Goal: Contribute content: Add original content to the website for others to see

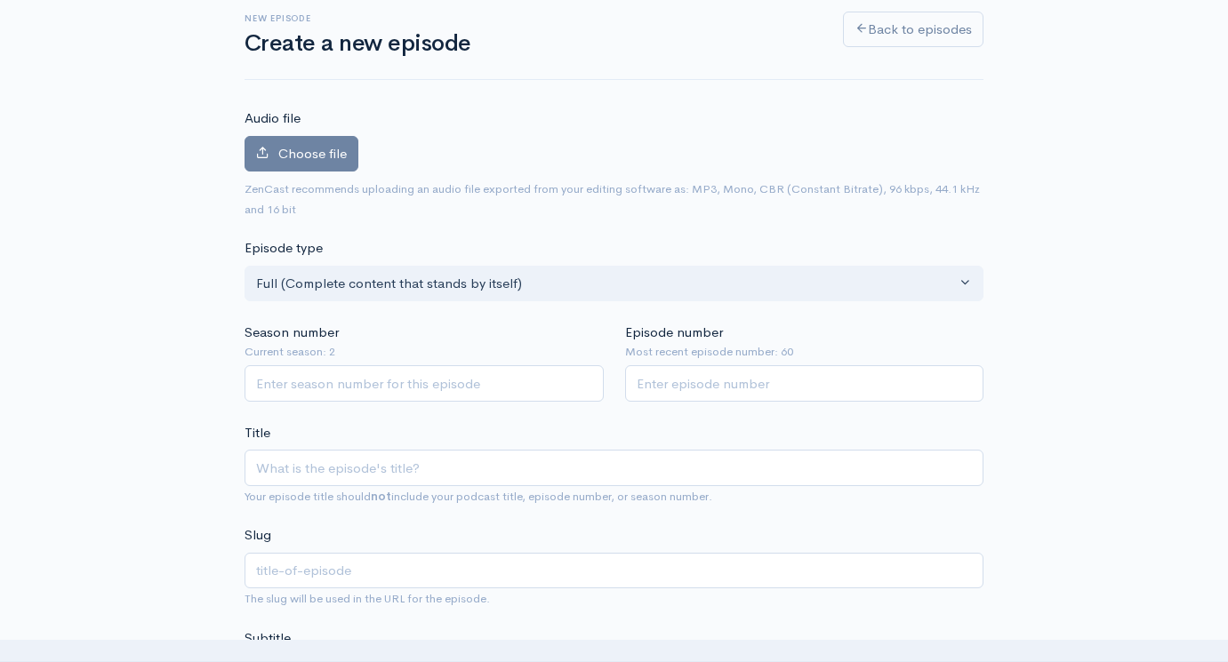
click at [317, 181] on small "ZenCast recommends uploading an audio file exported from your editing software …" at bounding box center [611, 199] width 735 height 36
click at [300, 156] on span "Choose file" at bounding box center [312, 153] width 68 height 17
click at [0, 0] on input "Choose file" at bounding box center [0, 0] width 0 height 0
click at [323, 152] on span "Choose file" at bounding box center [312, 153] width 68 height 17
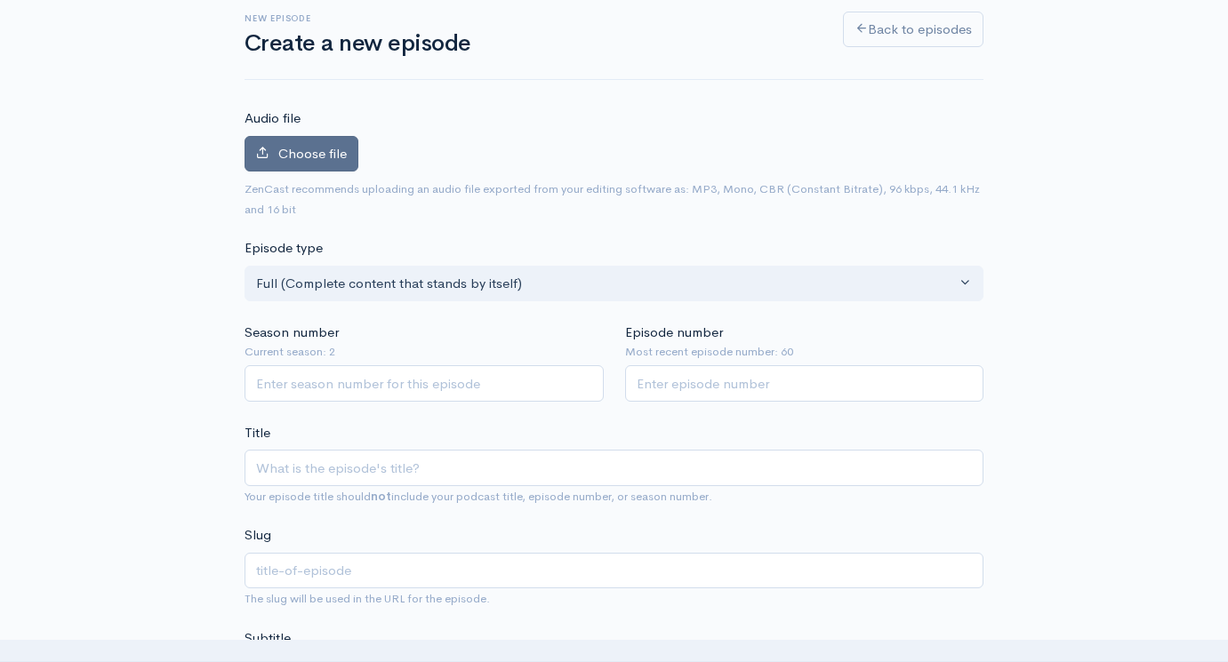
click at [0, 0] on input "Choose file" at bounding box center [0, 0] width 0 height 0
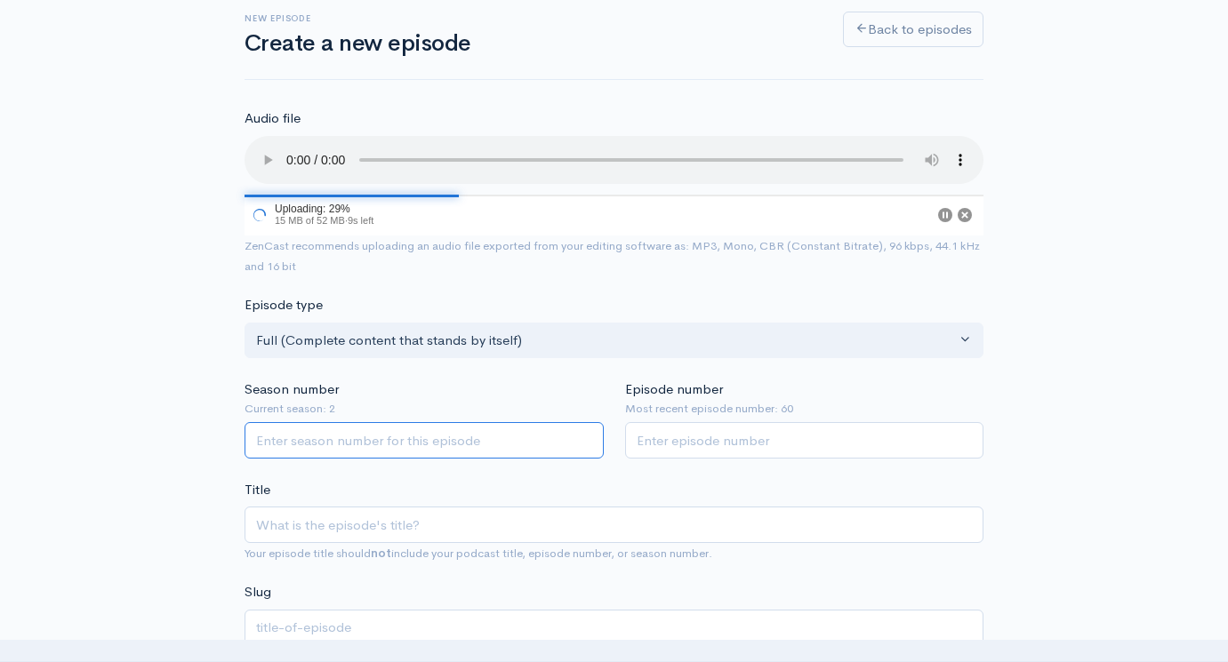
click at [398, 422] on input "Season number" at bounding box center [423, 440] width 359 height 36
type input "2"
click at [719, 425] on input "Episode number" at bounding box center [804, 440] width 359 height 36
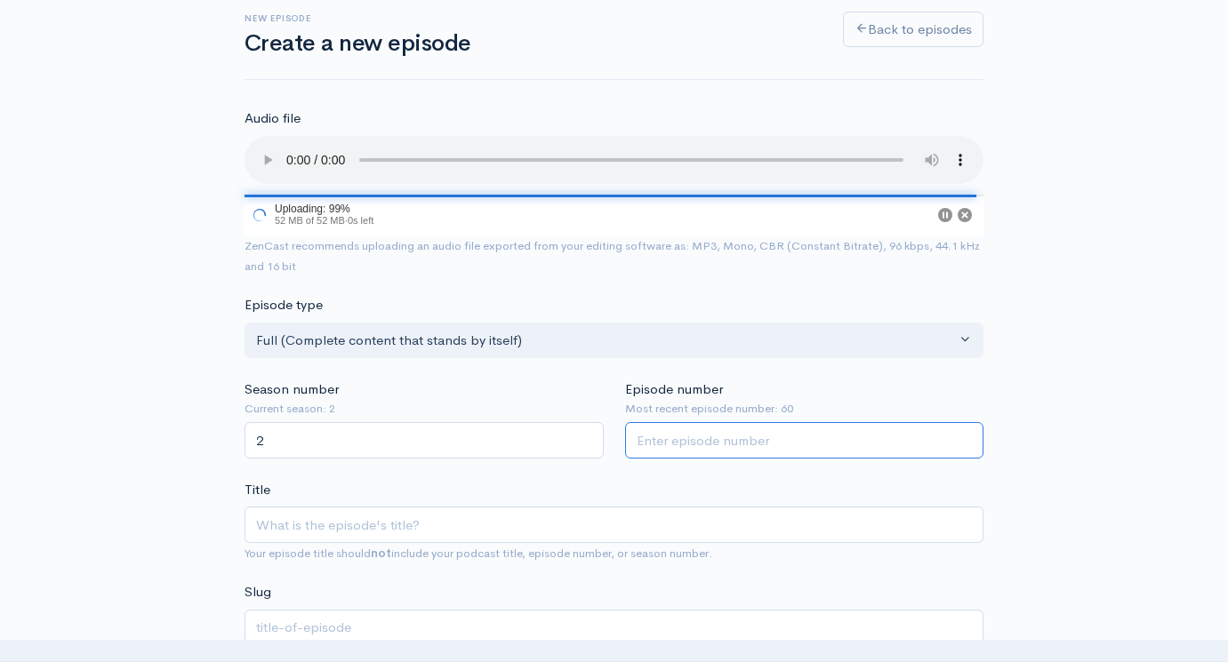
click at [780, 422] on input "Episode number" at bounding box center [804, 440] width 359 height 36
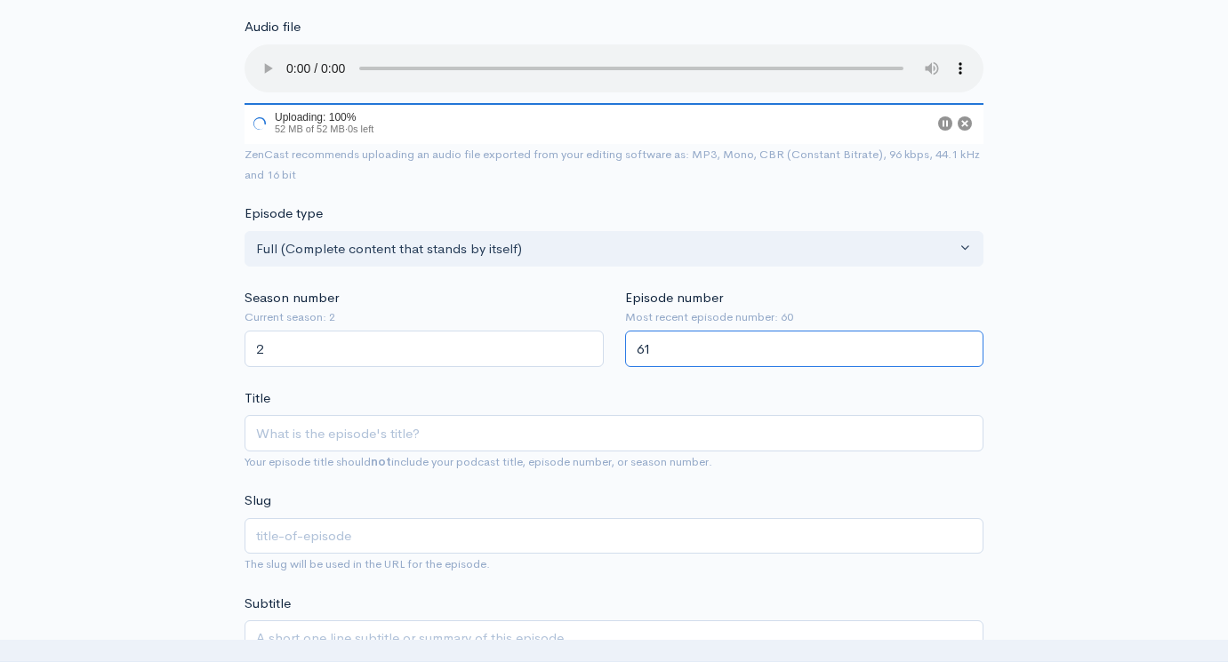
scroll to position [202, 0]
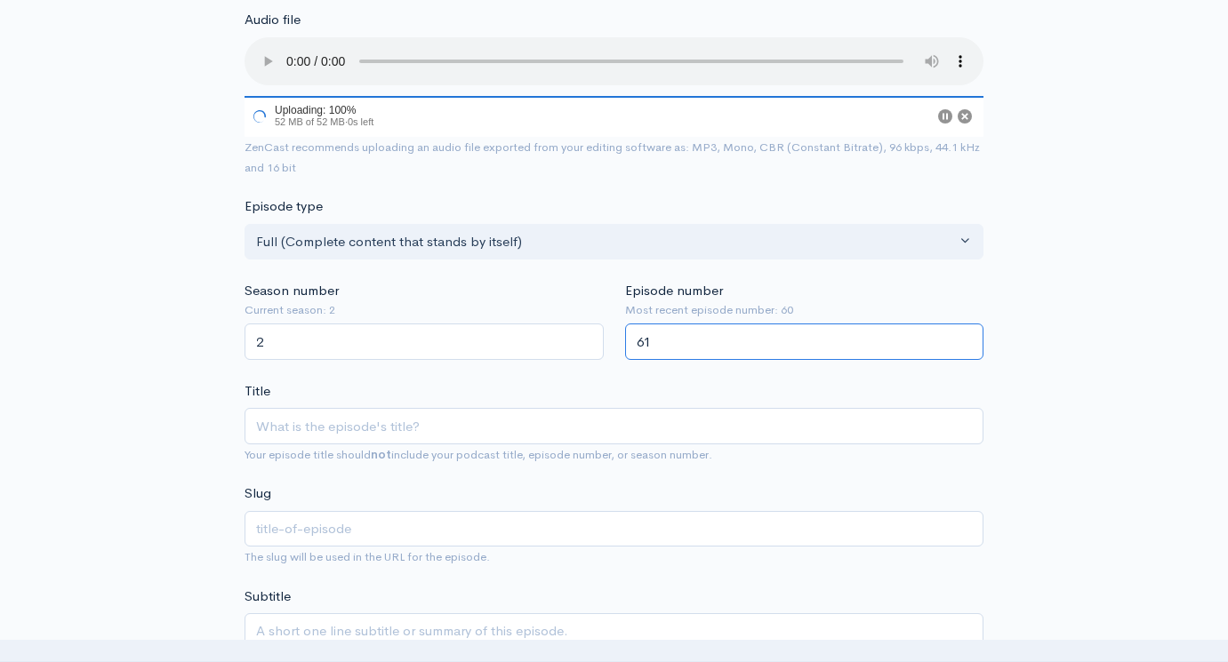
type input "61"
click at [288, 52] on audio at bounding box center [613, 61] width 739 height 48
click at [314, 52] on audio at bounding box center [613, 61] width 739 height 48
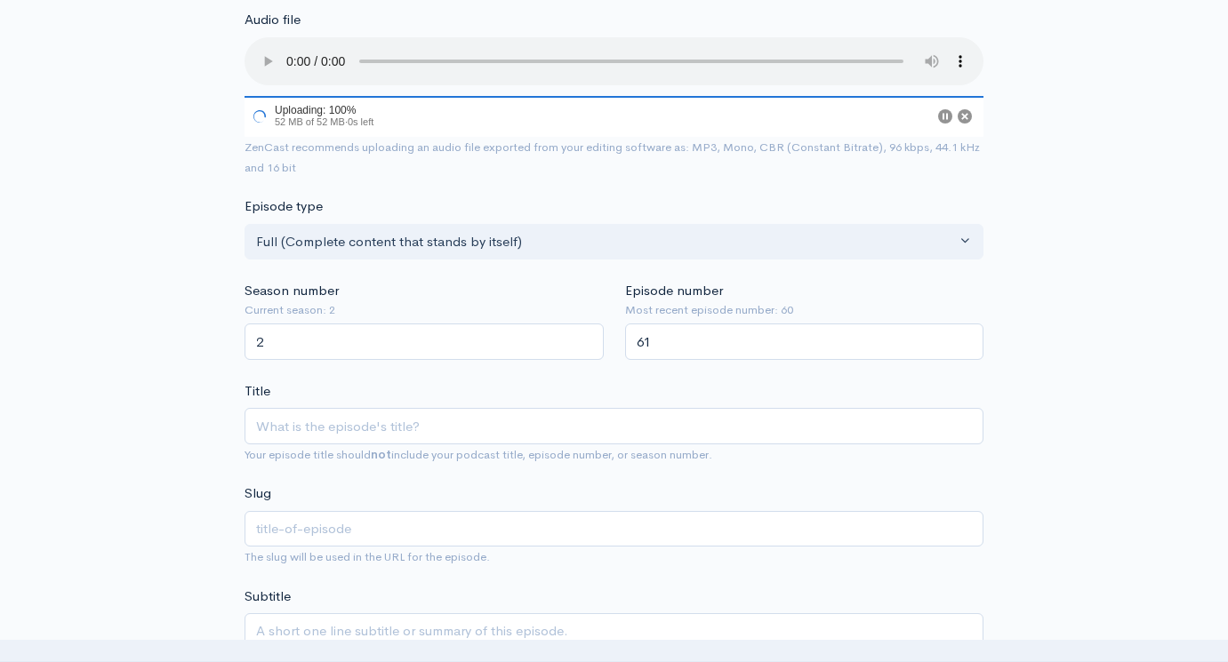
click at [314, 52] on audio at bounding box center [613, 61] width 739 height 48
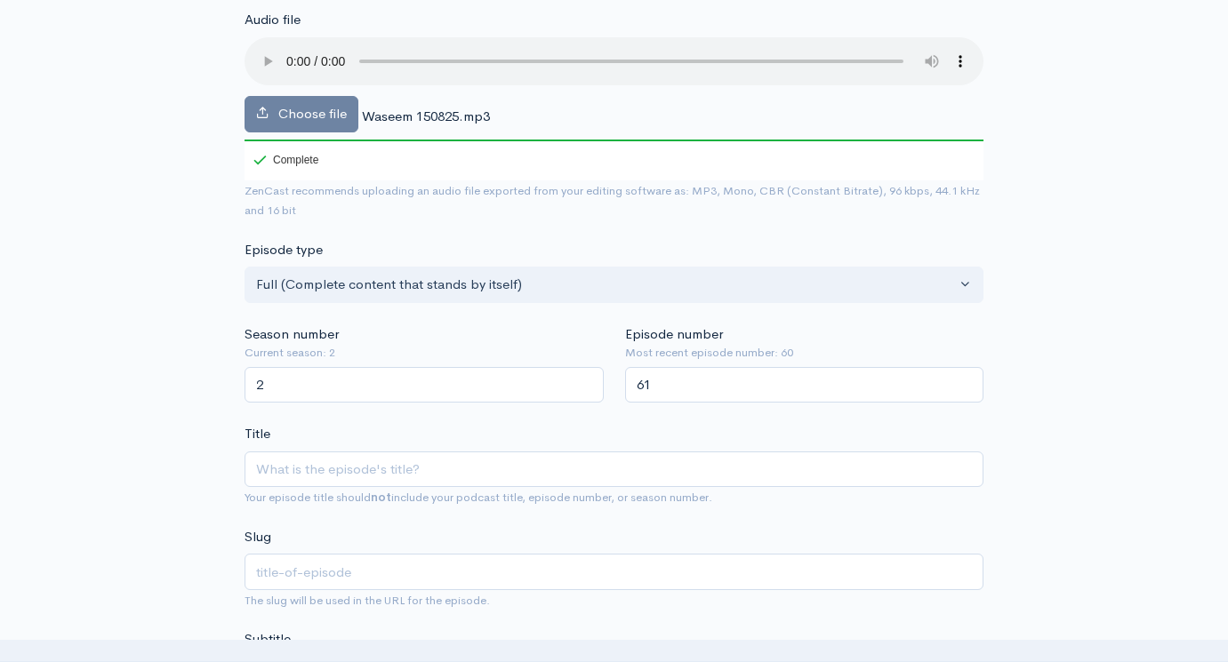
scroll to position [162, 0]
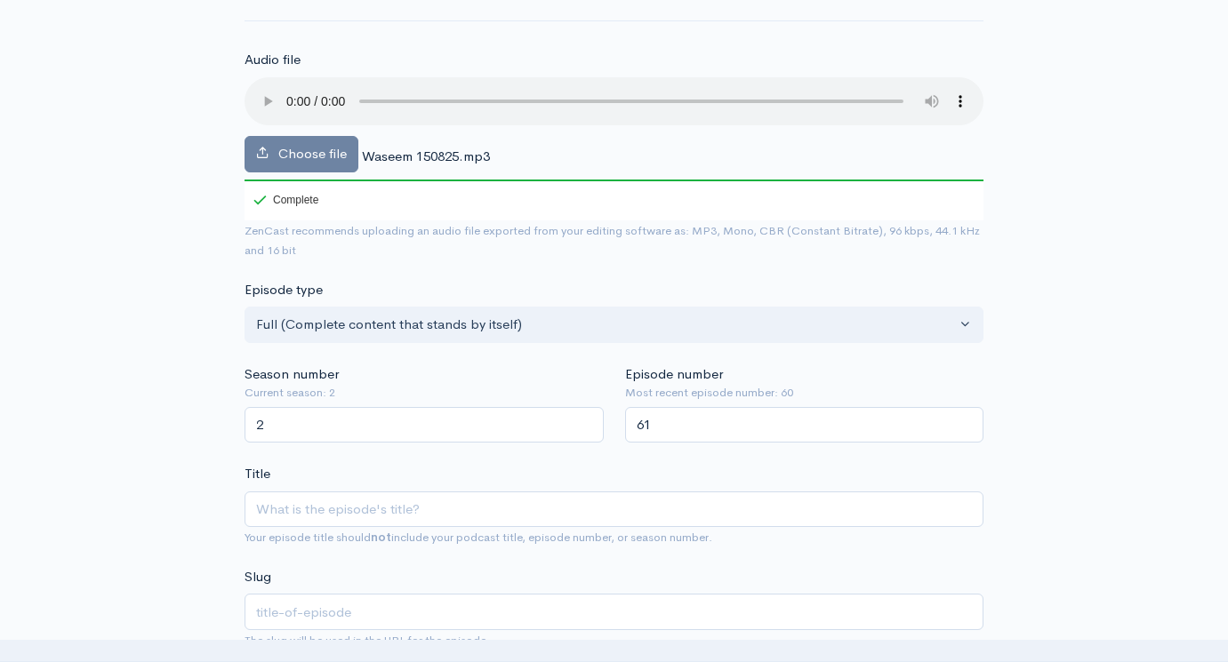
click at [316, 86] on audio at bounding box center [613, 101] width 739 height 48
click at [361, 492] on input "Title" at bounding box center [613, 510] width 739 height 36
paste input "Khutba - Opdraget på en [GEOGRAPHIC_DATA]"
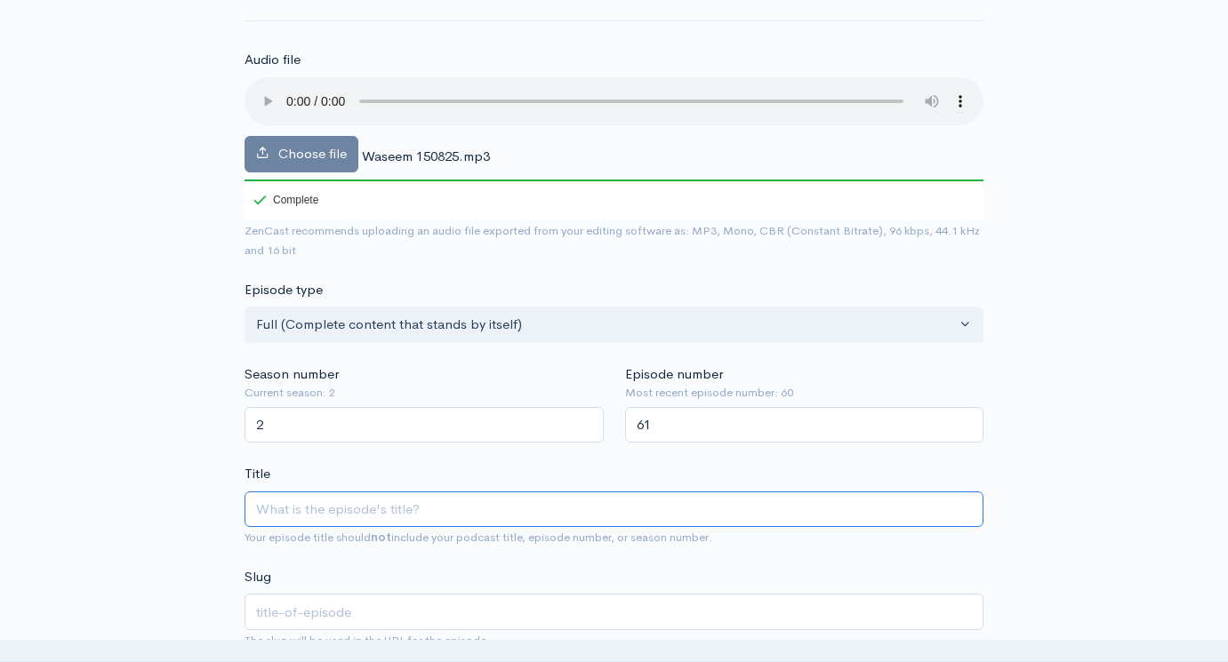
type input "Khutba - Opdraget på en [GEOGRAPHIC_DATA]"
type input "khutba-opdraget-pa-en-logn-lavdrim"
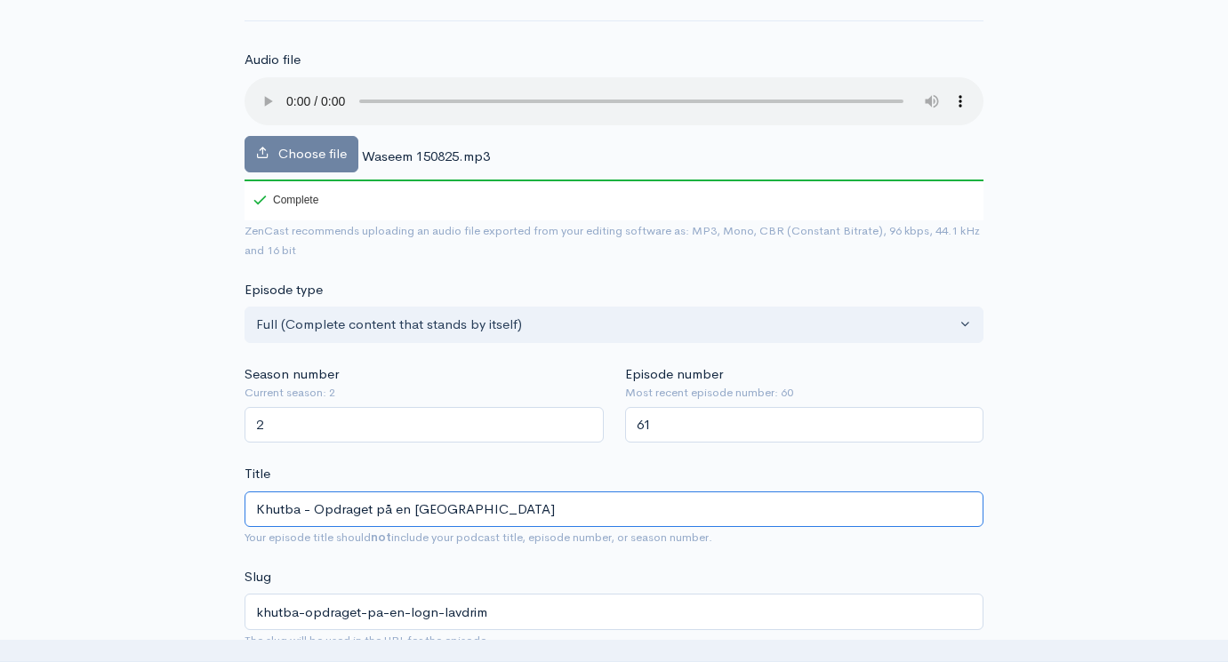
drag, startPoint x: 454, startPoint y: 482, endPoint x: 685, endPoint y: 517, distance: 233.9
click at [685, 520] on div "Title Khutba - Opdraget på en løgn - Lavdrim Your episode title should not incl…" at bounding box center [613, 506] width 739 height 84
type input "Khutba - Opdraget på en løgn - W"
type input "khutba-opdraget-pa-en-logn-w"
type input "Khutba - Opdraget på en løgn - Was"
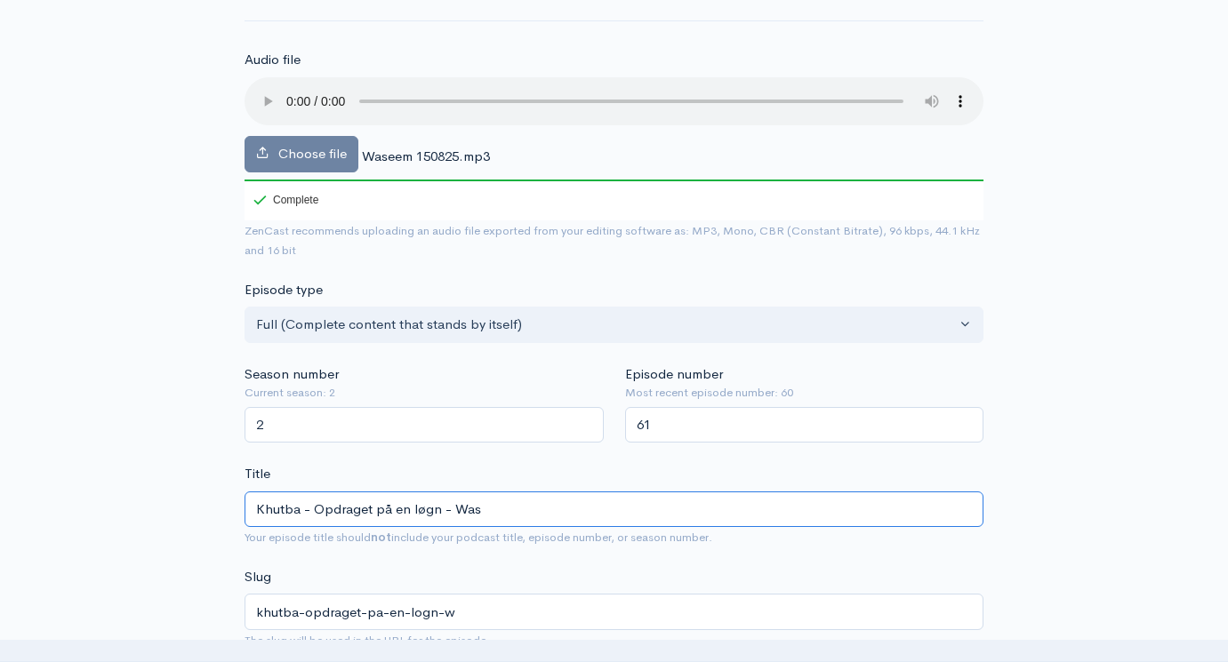
type input "khutba-opdraget-pa-en-logn-was"
type input "Khutba - Opdraget på en løgn - Wase"
type input "khutba-opdraget-pa-en-logn-wase"
type input "Khutba - Opdraget på en løgn - Wasee"
type input "khutba-opdraget-pa-en-logn-wasee"
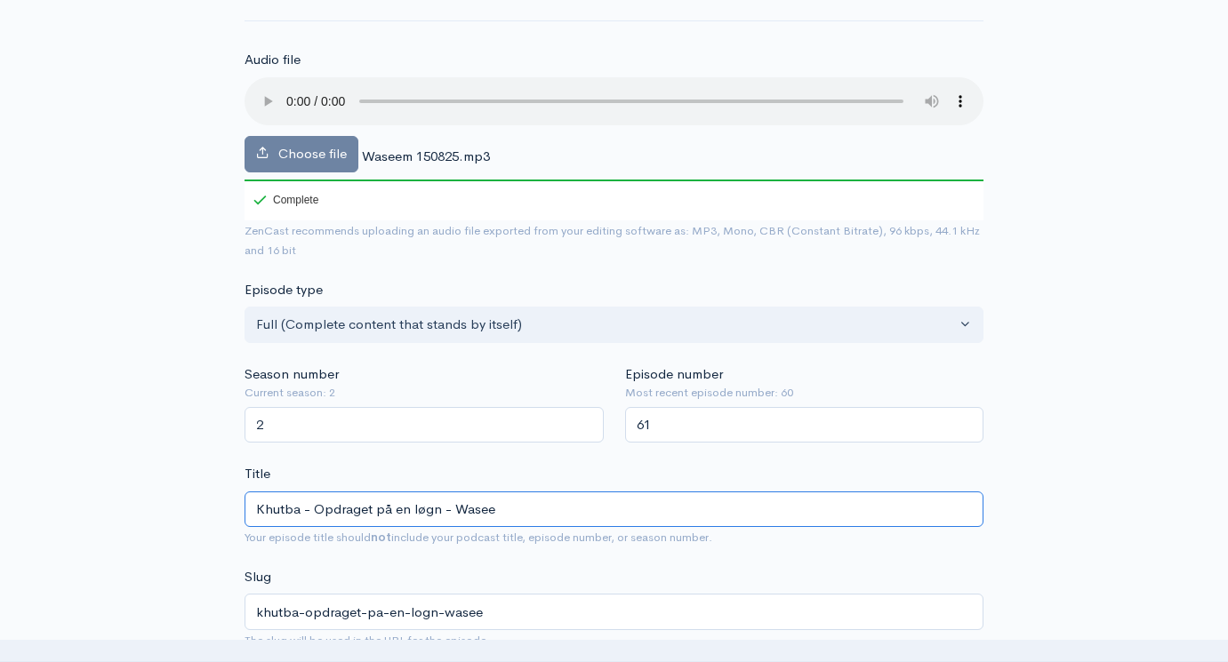
type input "Khutba - Opdraget på en løgn - Waseem"
type input "khutba-opdraget-pa-en-logn-waseem"
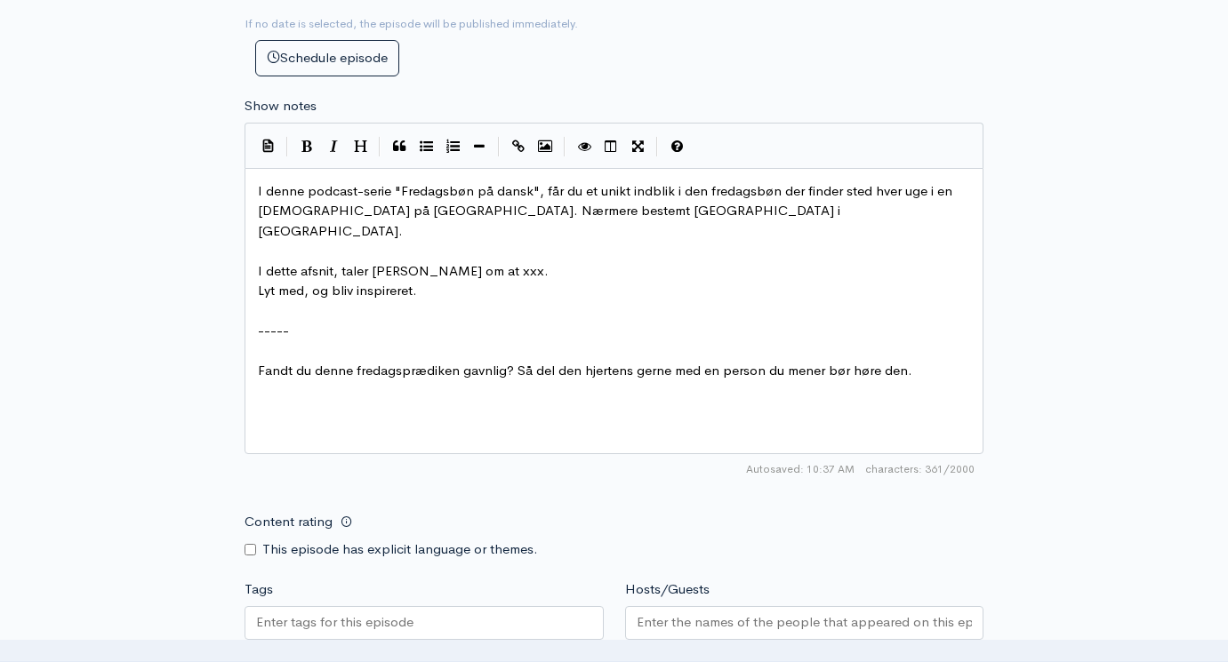
scroll to position [1008, 0]
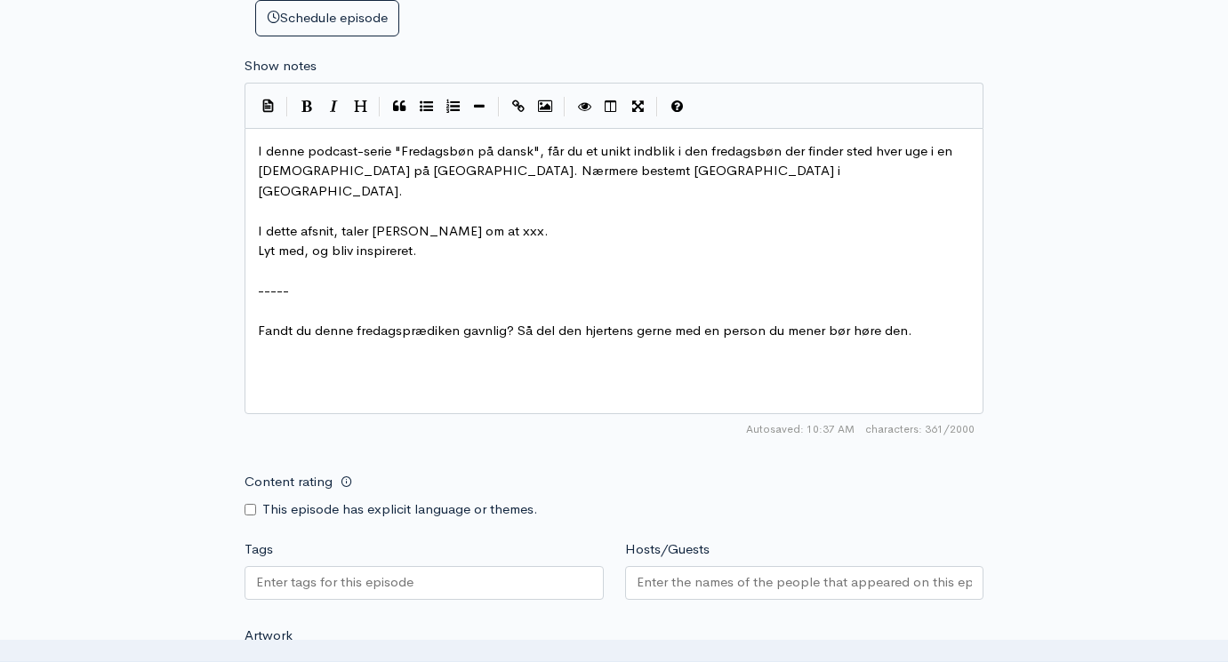
type input "Khutba - Opdraget på en løgn - Waseem"
click at [566, 281] on pre "-----" at bounding box center [613, 291] width 719 height 20
type textarea "I denne podcast-serie "Fredagsbøn på dansk", får du et unikt indblik i den fred…"
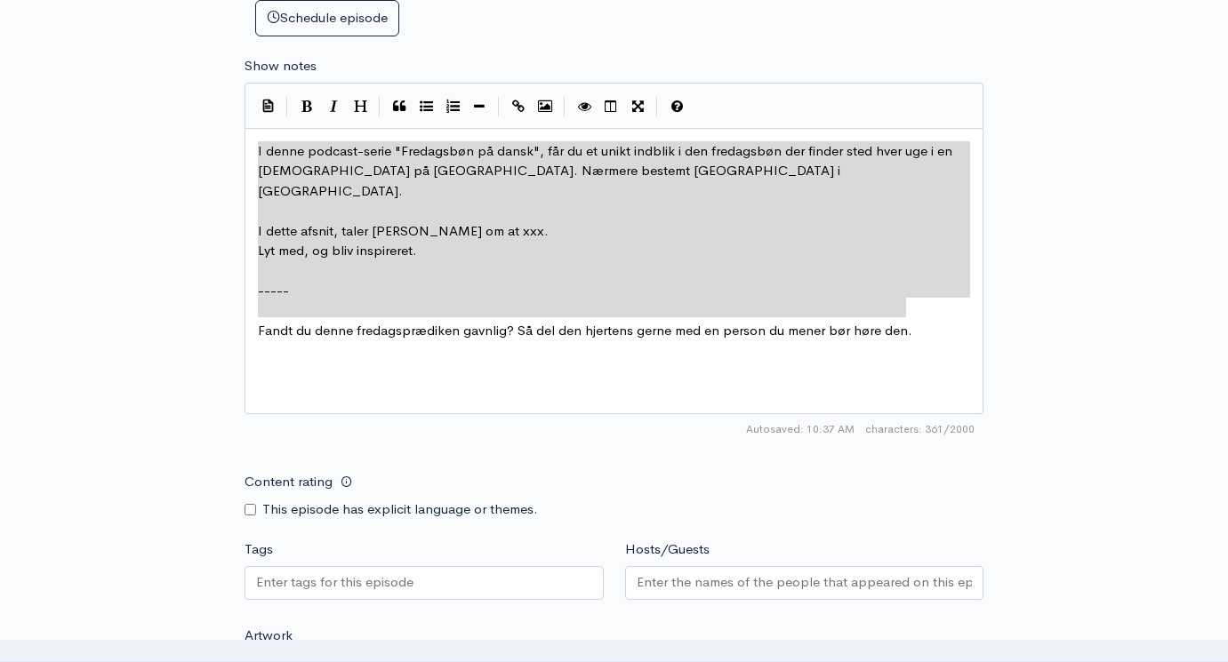
paste textarea
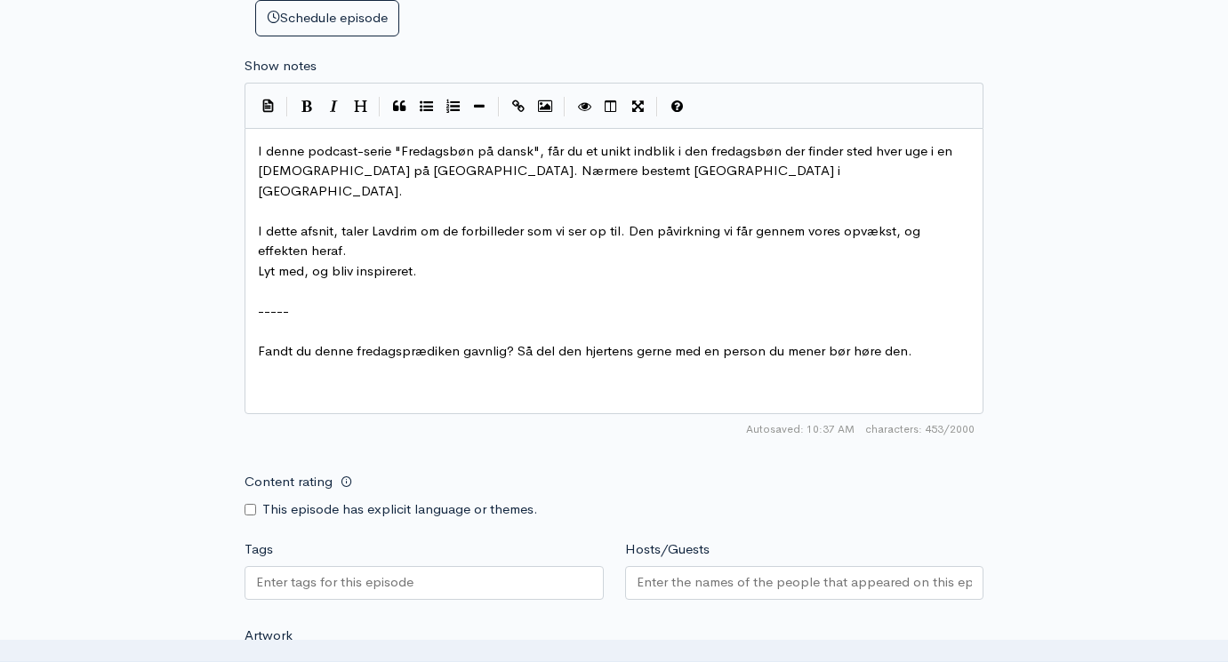
click at [396, 222] on span "I dette afsnit, taler Lavdrim om de forbilleder som vi ser op til. Den påvirkni…" at bounding box center [591, 240] width 666 height 37
type textarea "[PERSON_NAME]"
type textarea "de forbilleder som vi ser op til. Den påvirkning vi får gennem vores opvækst, o…"
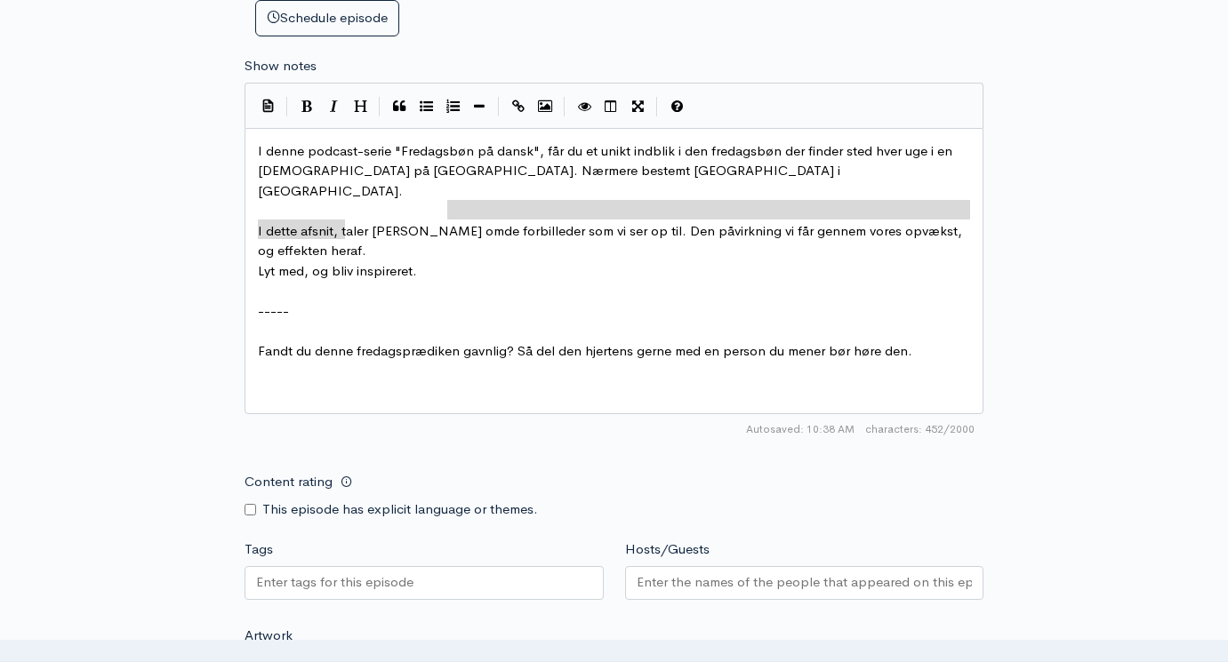
drag, startPoint x: 448, startPoint y: 181, endPoint x: 478, endPoint y: 188, distance: 31.1
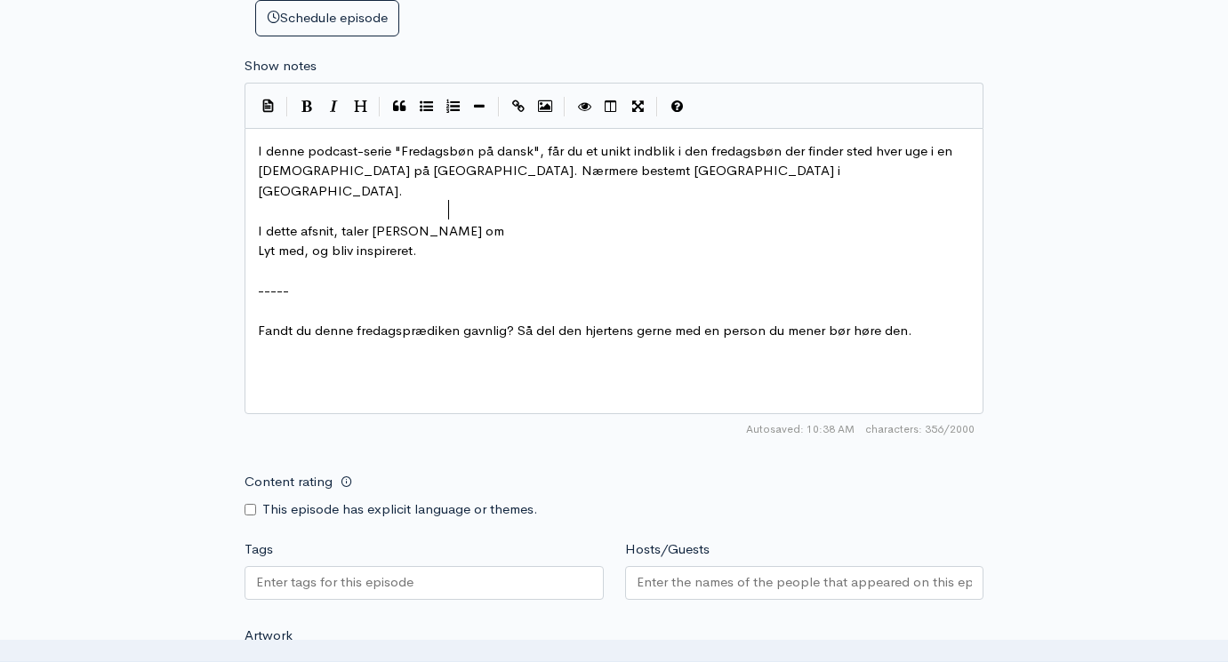
scroll to position [1007, 0]
click at [699, 573] on input "Hosts/Guests" at bounding box center [805, 583] width 336 height 20
type input "was"
click at [354, 573] on input "Tags" at bounding box center [336, 583] width 160 height 20
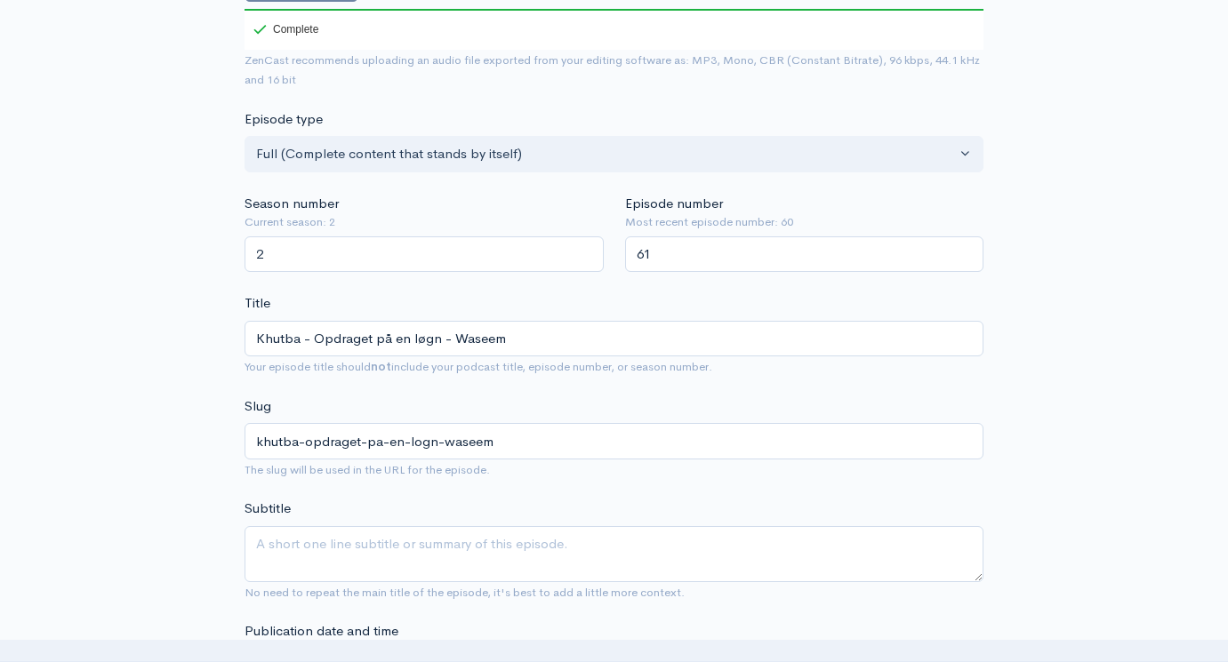
scroll to position [248, 0]
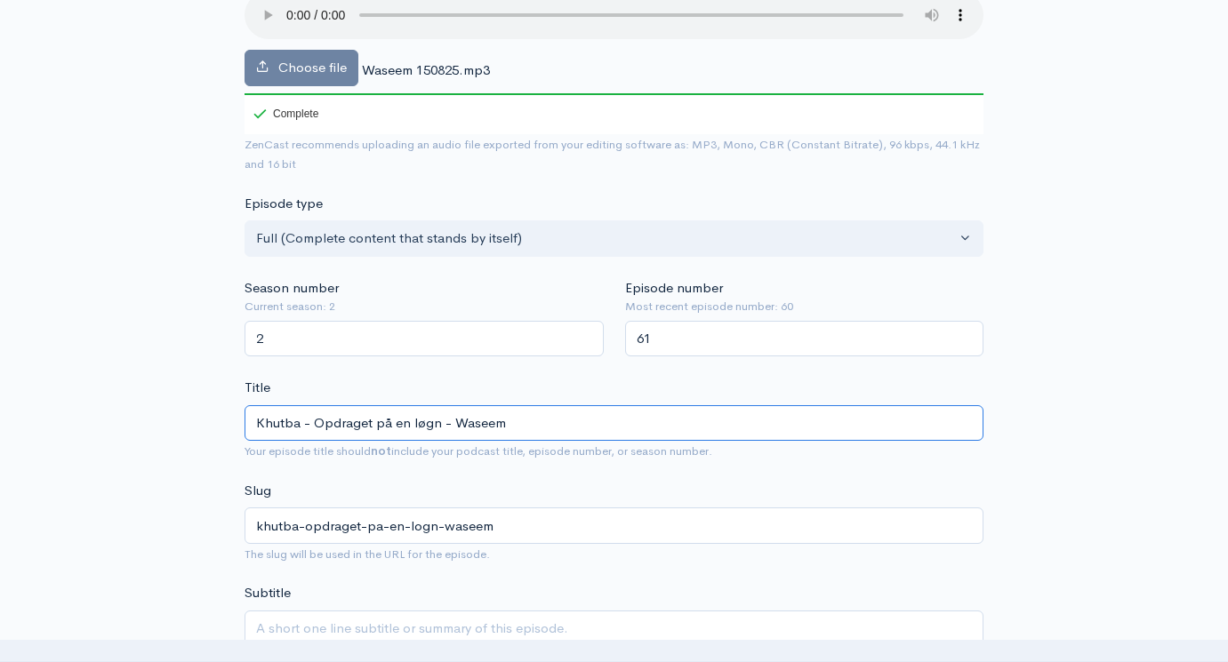
drag, startPoint x: 437, startPoint y: 397, endPoint x: 313, endPoint y: 391, distance: 124.6
click at [315, 405] on input "Khutba - Opdraget på en løgn - Waseem" at bounding box center [613, 423] width 739 height 36
type input "Khutba - K - Waseem"
type input "khutba-k-waseem"
type input "Khutba - [PERSON_NAME]"
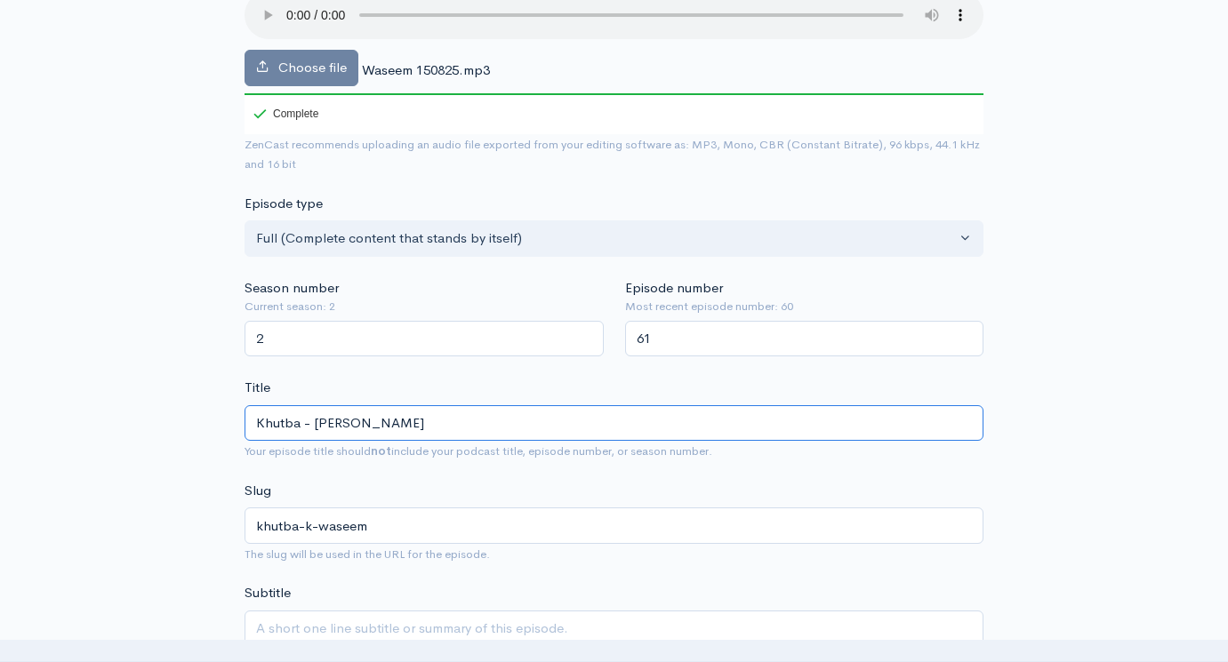
type input "khutba-ko-waseem"
type input "Khutba - Kom - Waseem"
type input "khutba-kom-waseem"
type input "Khutba - Kom i - Waseem"
type input "khutba-kom-i-waseem"
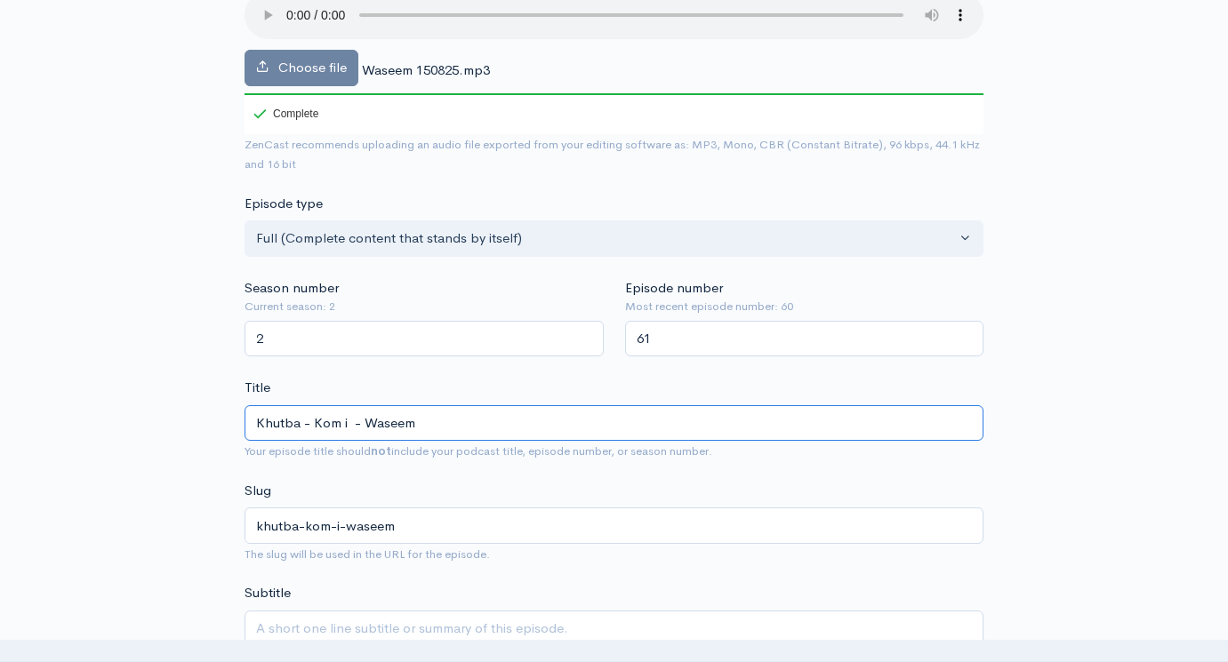
type input "Khutba - Kom i g - Waseem"
type input "khutba-kom-i-g-waseem"
type input "Khutba - Kom i ga - Waseem"
type input "khutba-kom-i-ga-waseem"
type input "Khutba - Kom i gan - Waseem"
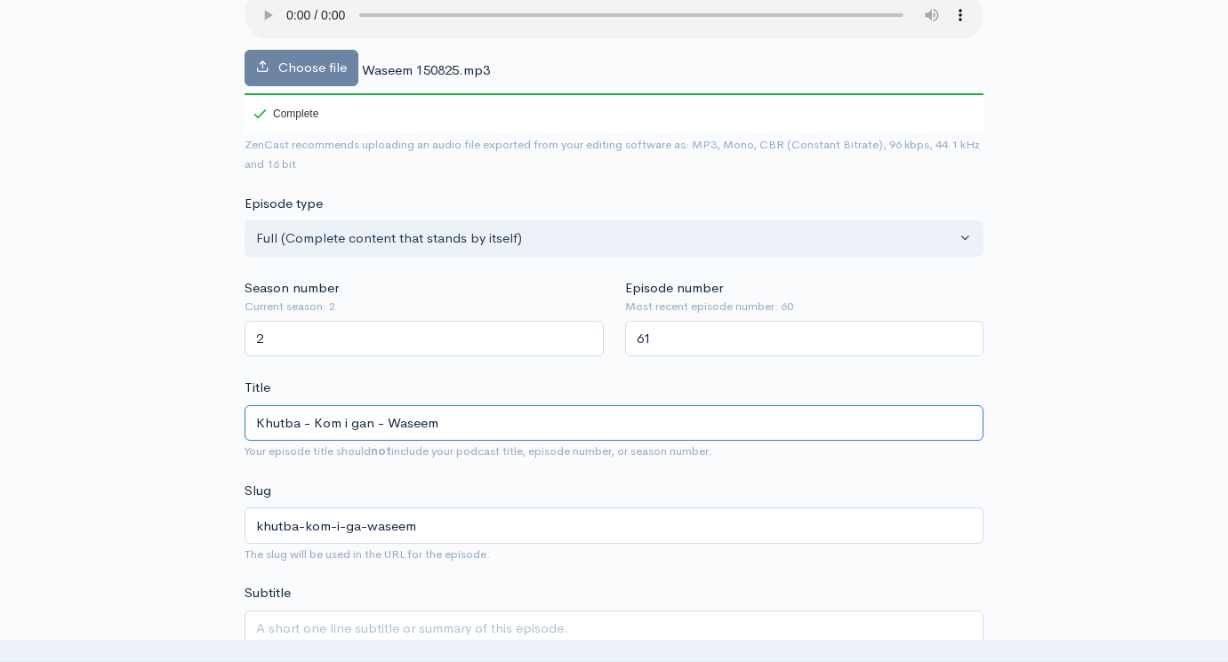
type input "khutba-kom-i-gan-waseem"
type input "Khutba - Kom i gang - Waseem"
type input "khutba-kom-i-gang-waseem"
type input "Khutba - Kom i gang e - Waseem"
type input "khutba-kom-i-gang-e-waseem"
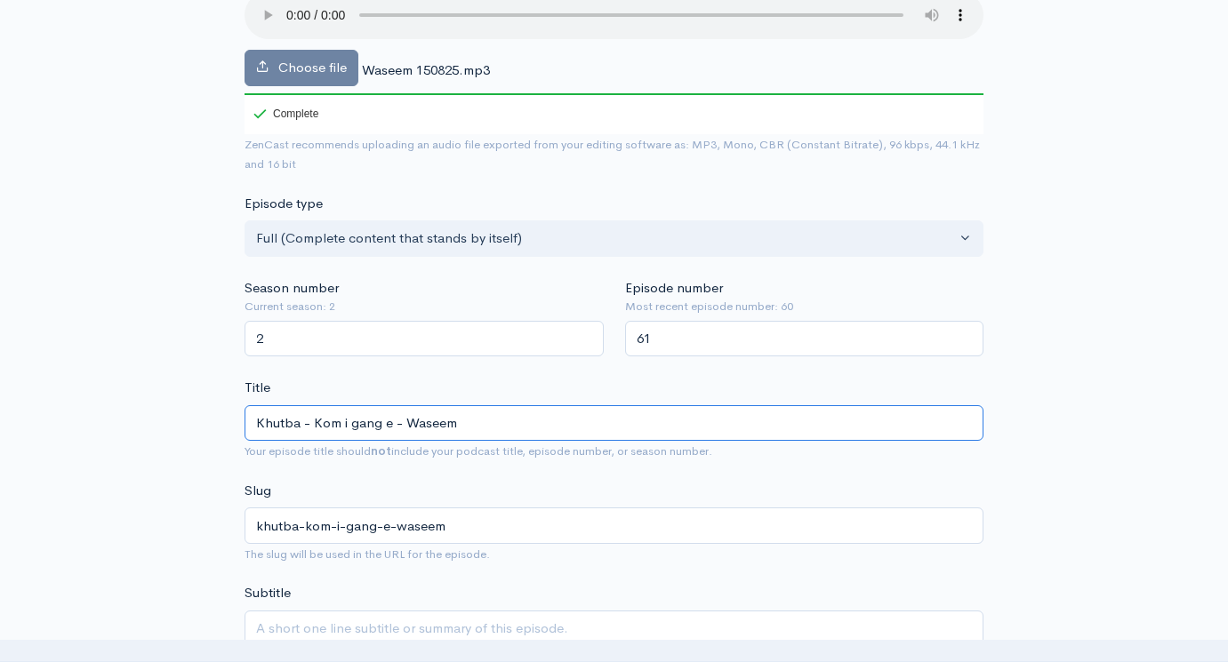
type input "Khutba - Kom i gang ef - Waseem"
type input "khutba-kom-i-gang-ef-waseem"
type input "Khutba - Kom i gang efte - [PERSON_NAME]"
type input "khutba-kom-i-gang-efte-waseem"
type input "Khutba - Kom i gang efter - [PERSON_NAME]"
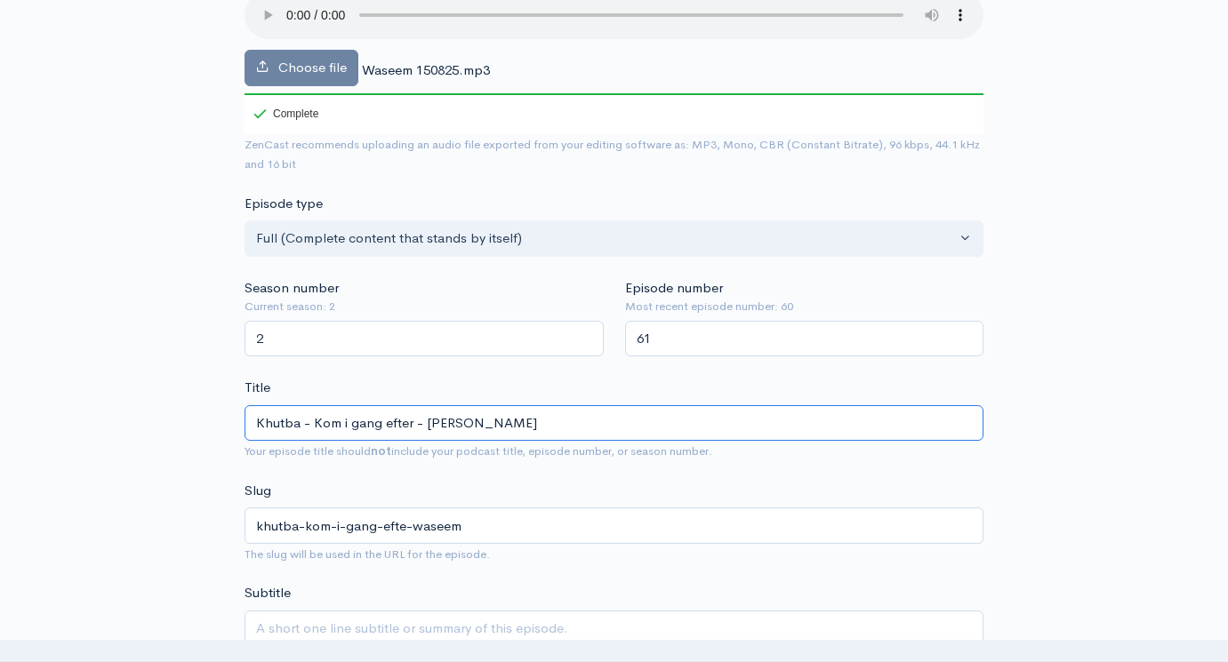
type input "khutba-kom-i-gang-efter-waseem"
type input "Khutba - Kom i gang efter f - Waseem"
type input "khutba-kom-i-gang-efter-f-waseem"
type input "Khutba - Kom i gang efter fer - [PERSON_NAME]"
type input "khutba-kom-i-gang-efter-fer-waseem"
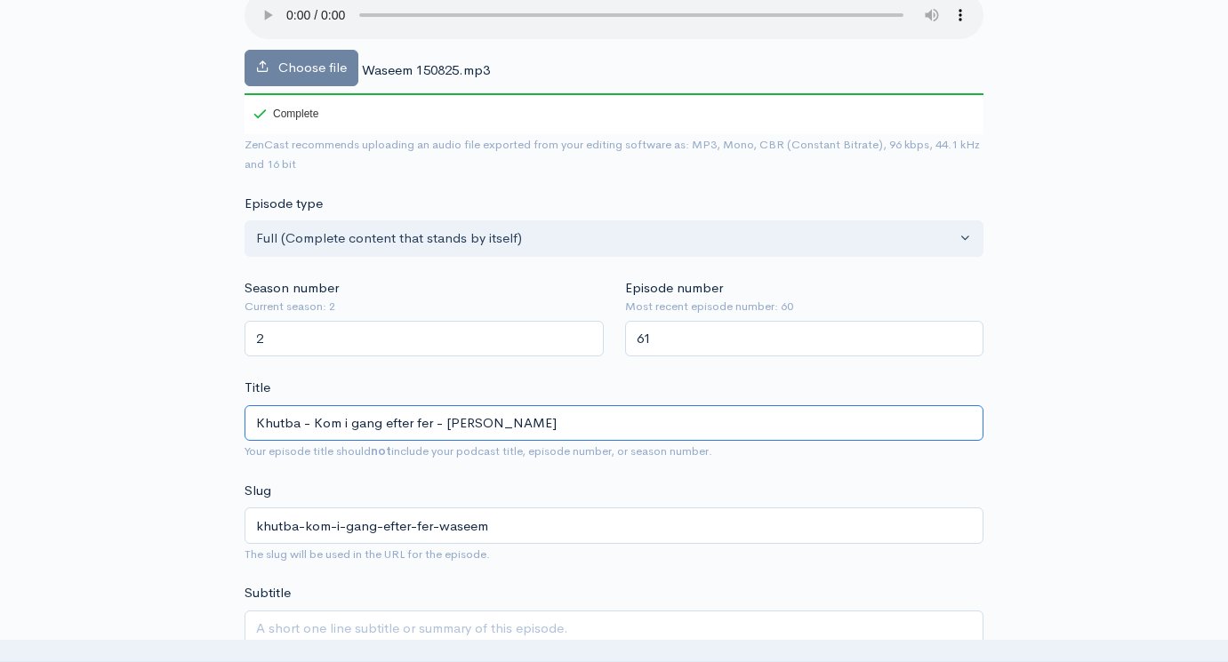
type input "Khutba - Kom i gang efter [PERSON_NAME]"
type input "khutba-kom-i-gang-efter-feri-waseem"
type input "Khutba - Kom i gang efter [PERSON_NAME]"
type input "khutba-kom-i-gang-efter-ferie-waseem"
type input "Khutba - Kom i gang efter [PERSON_NAME]"
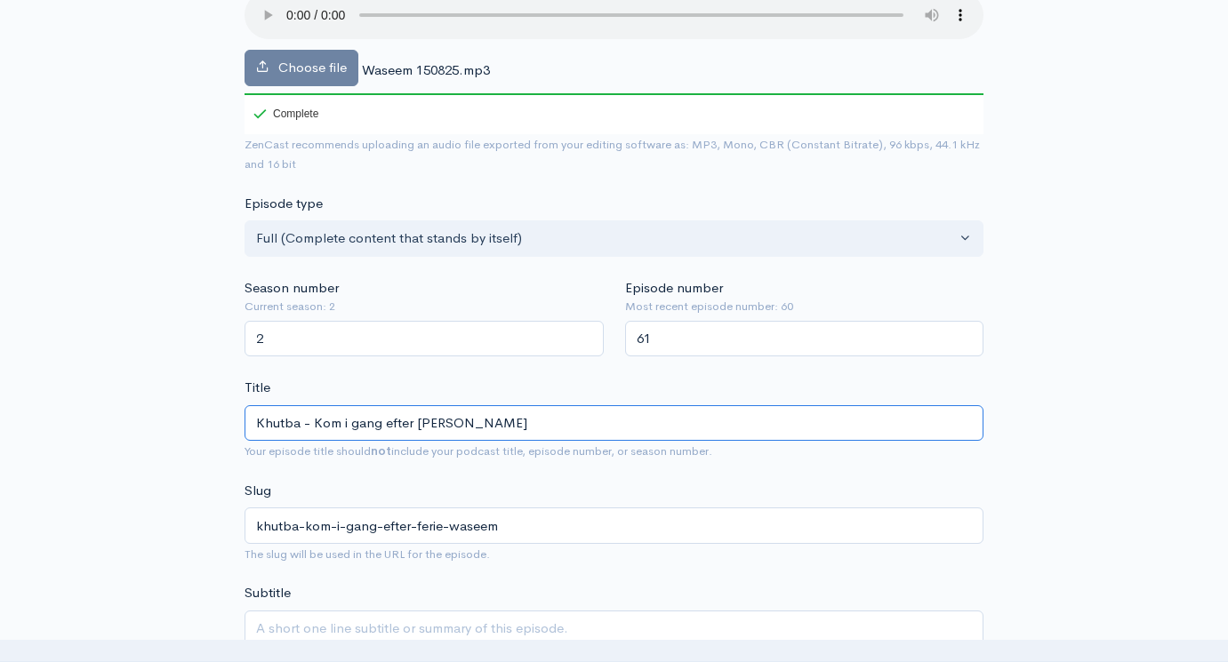
type input "khutba-kom-i-gang-efter-ferien-waseem"
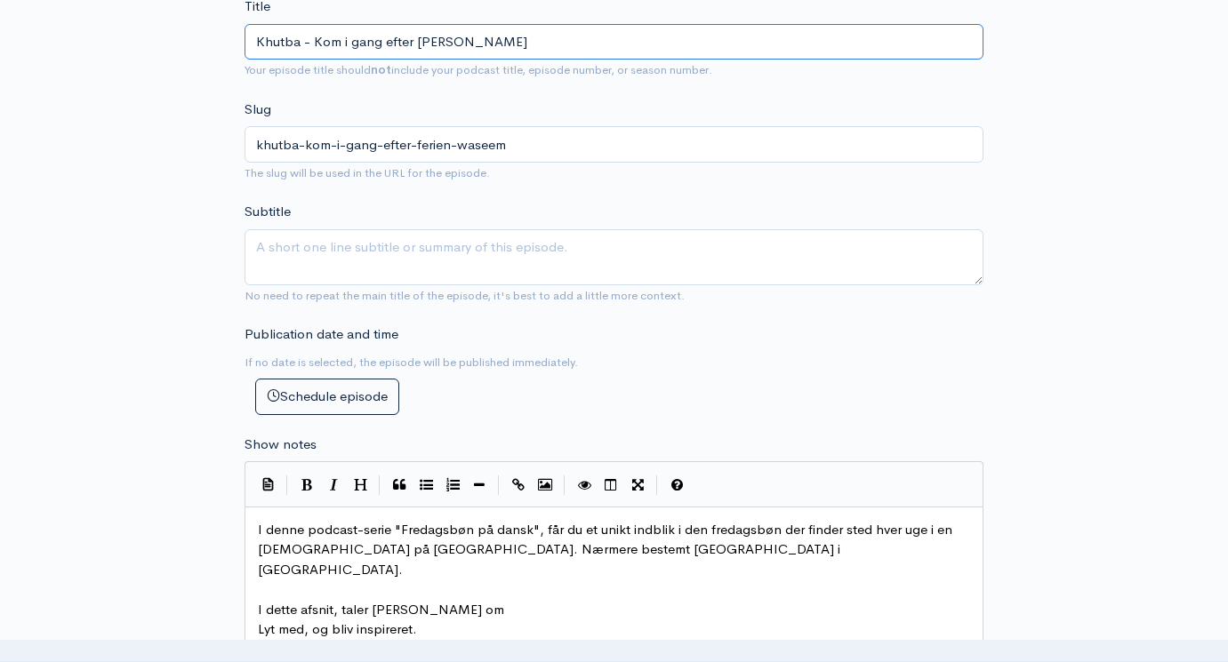
scroll to position [635, 0]
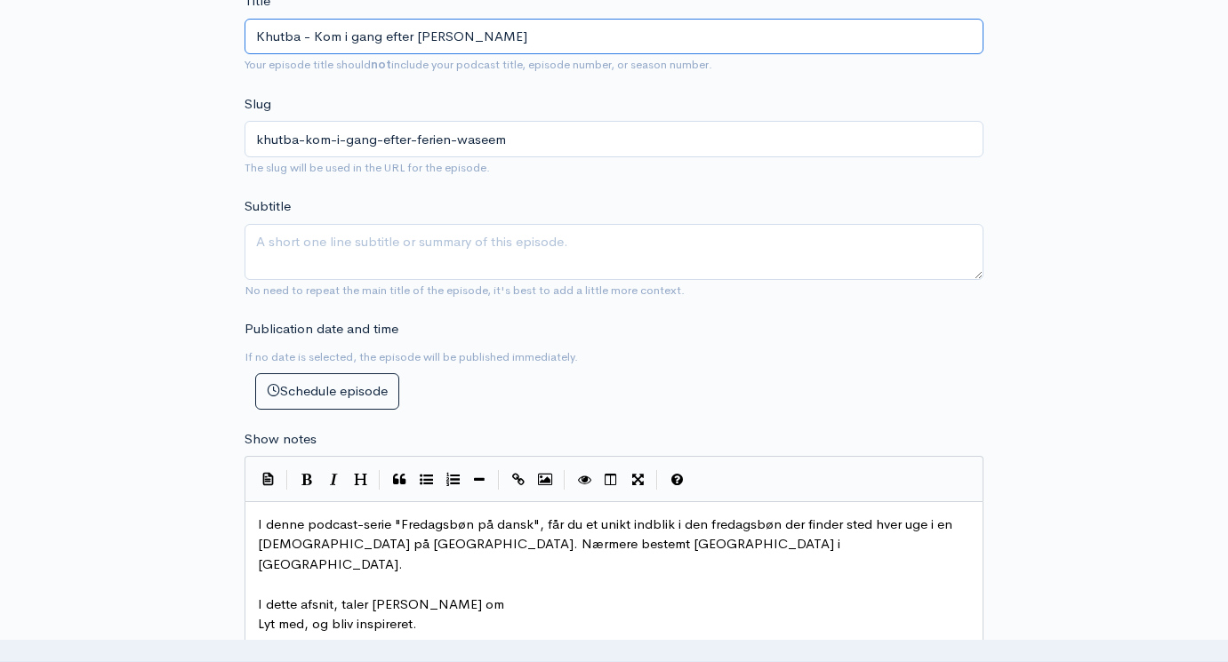
type input "Khutba - Kom i gang efter [PERSON_NAME]"
click at [466, 595] on pre "I dette afsnit, taler [PERSON_NAME] om" at bounding box center [613, 605] width 719 height 20
type textarea "atk"
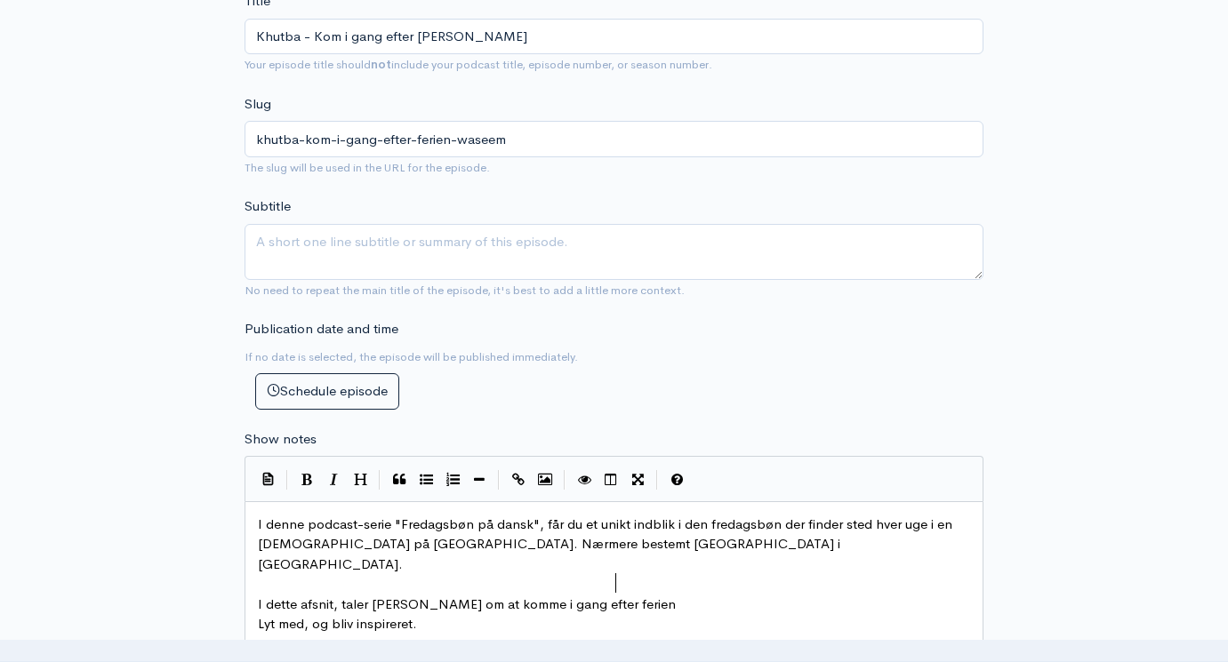
type textarea "komme i gang efter ferien."
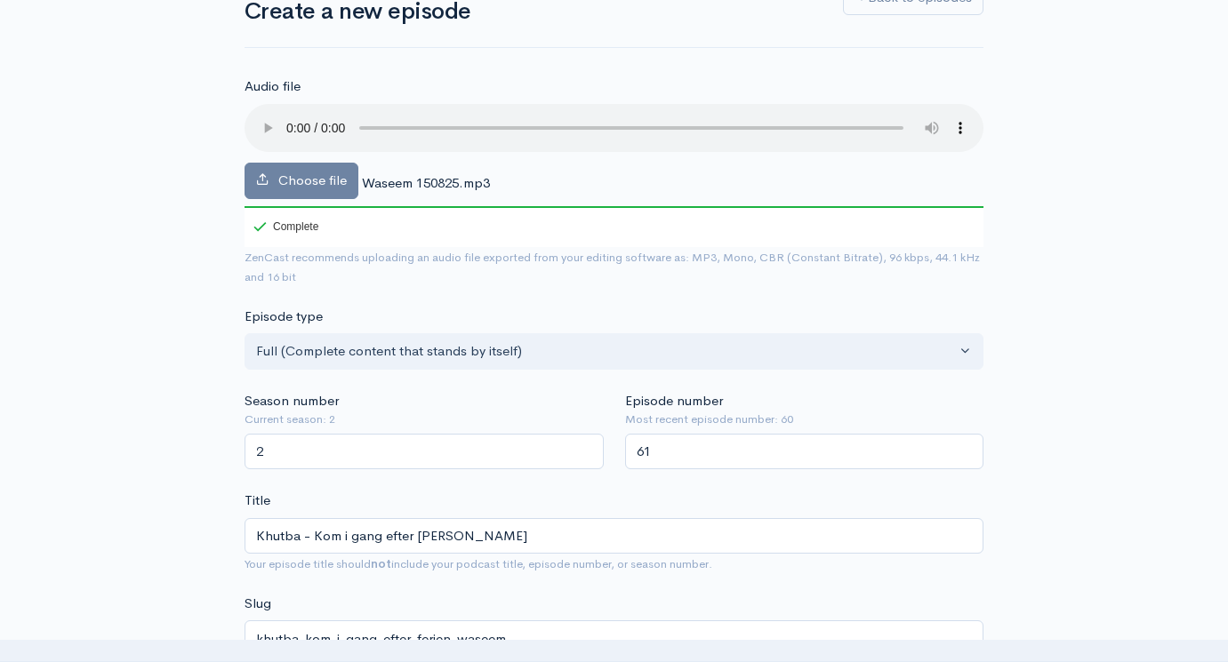
scroll to position [137, 0]
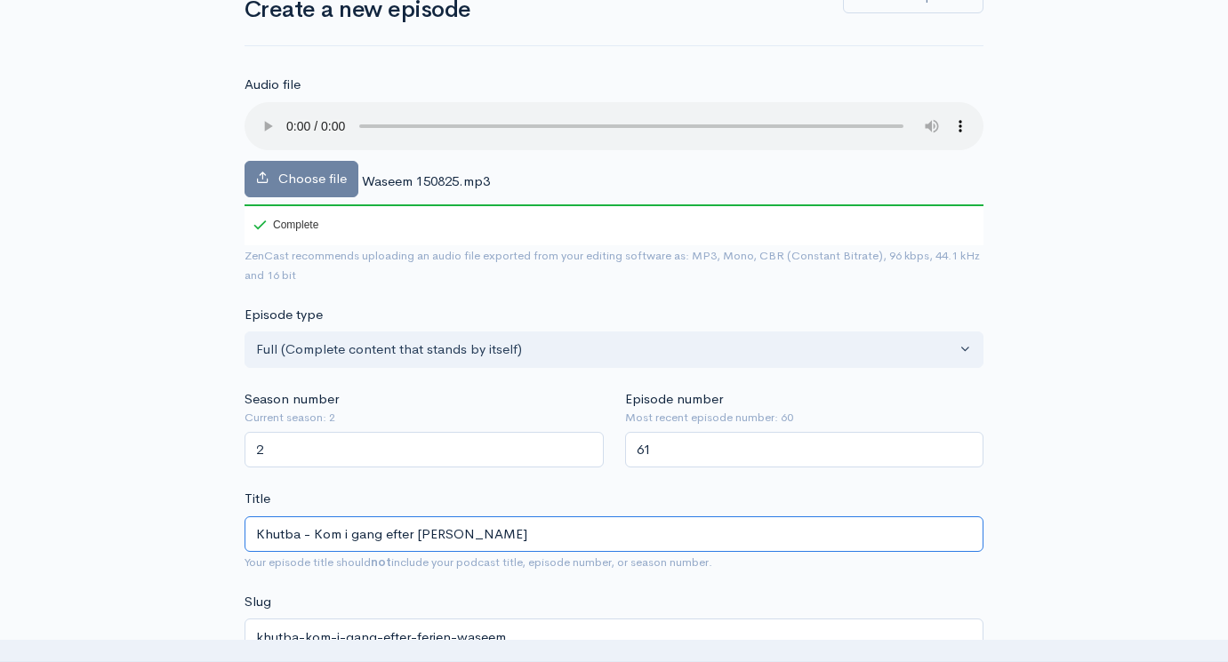
drag, startPoint x: 450, startPoint y: 508, endPoint x: 314, endPoint y: 506, distance: 136.0
click at [314, 517] on input "Khutba - Kom i gang efter [PERSON_NAME]" at bounding box center [613, 535] width 739 height 36
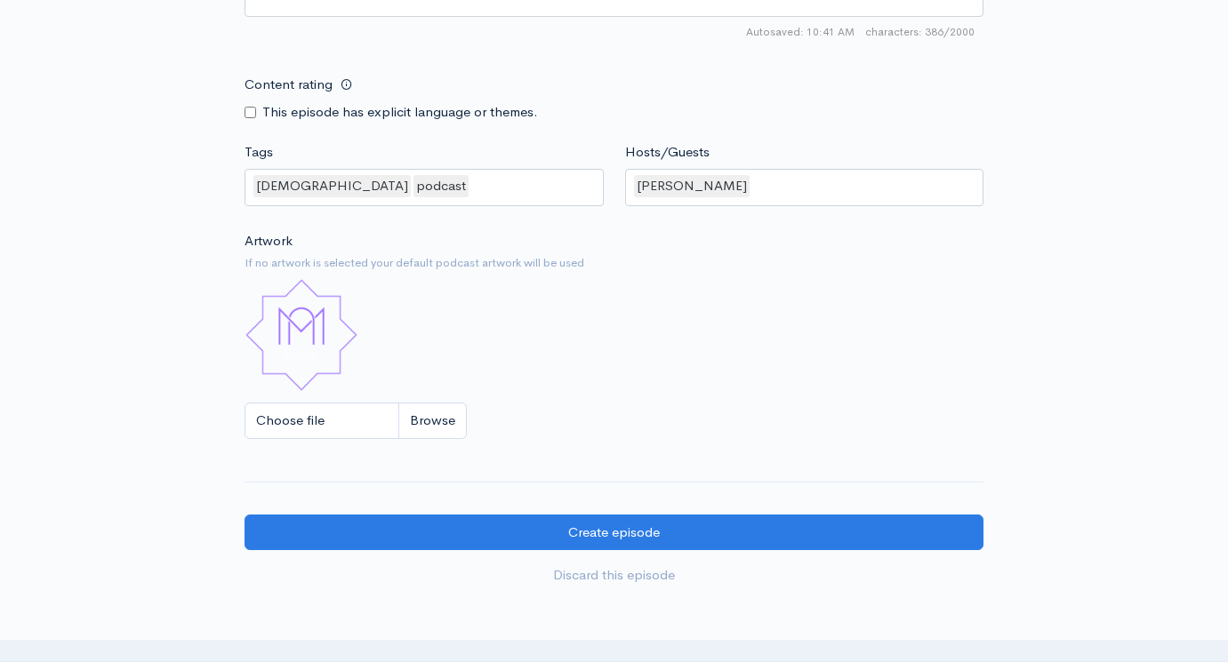
scroll to position [1326, 0]
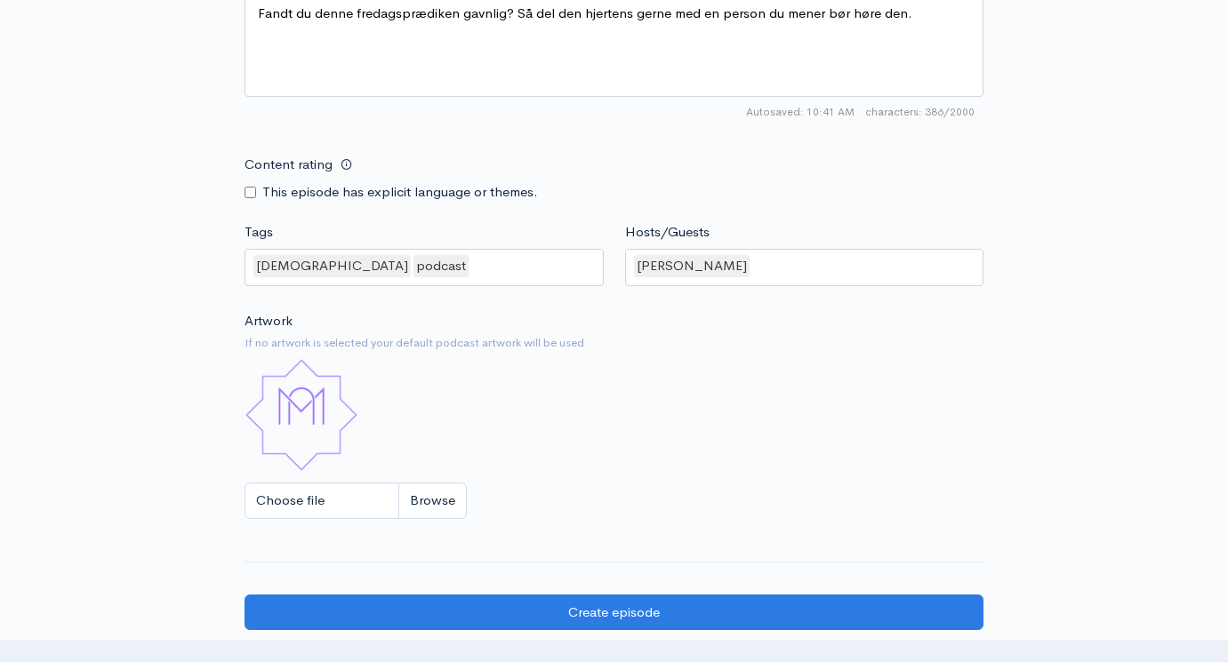
click at [405, 249] on div "[DEMOGRAPHIC_DATA] podcast" at bounding box center [423, 267] width 359 height 37
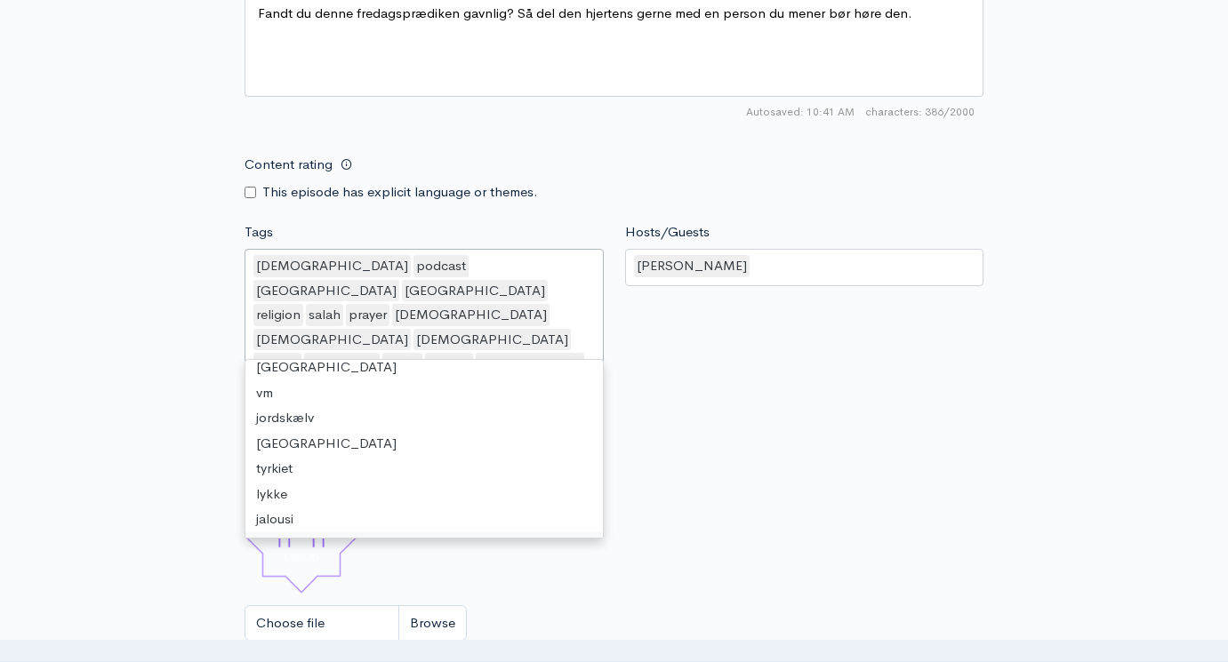
scroll to position [0, 0]
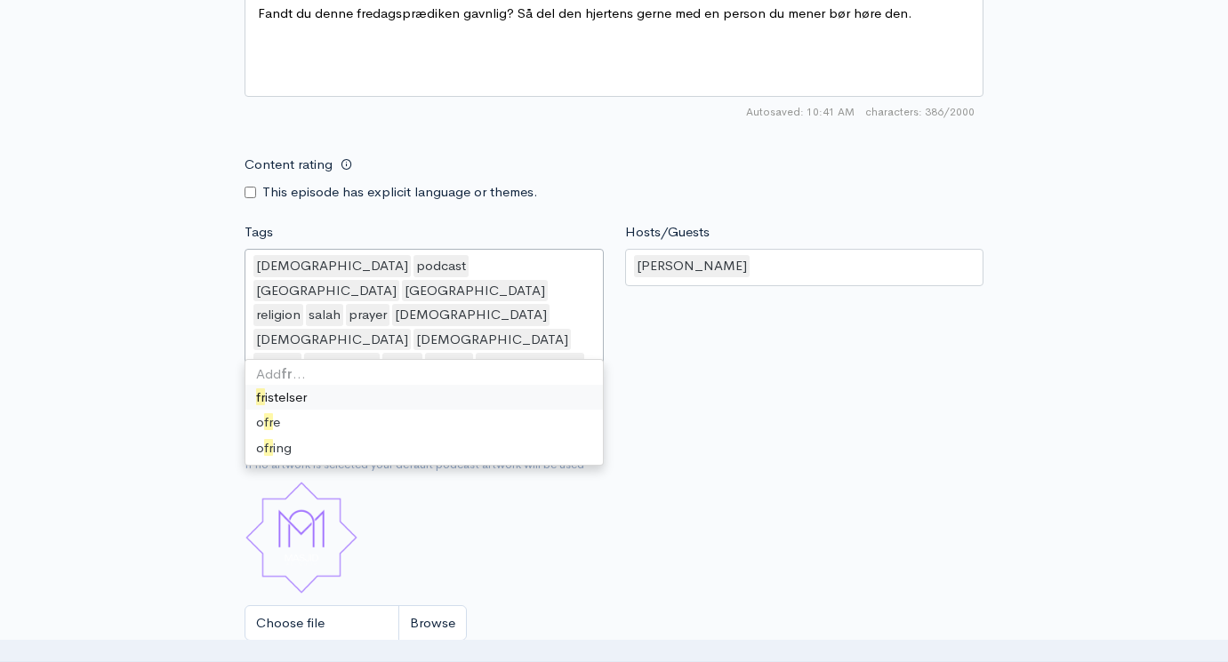
type input "frist"
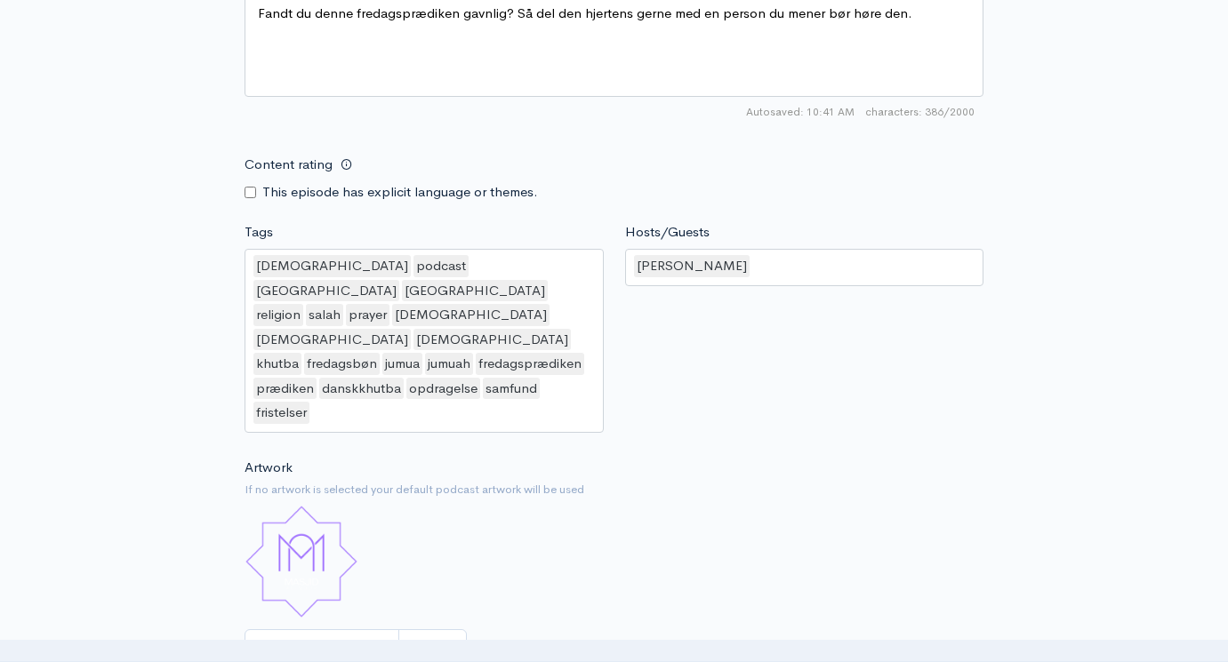
click at [429, 629] on input "Choose file" at bounding box center [355, 647] width 222 height 36
type input "C:\fakepath\Fredagsbøn på dansk skabelon-3.jpg"
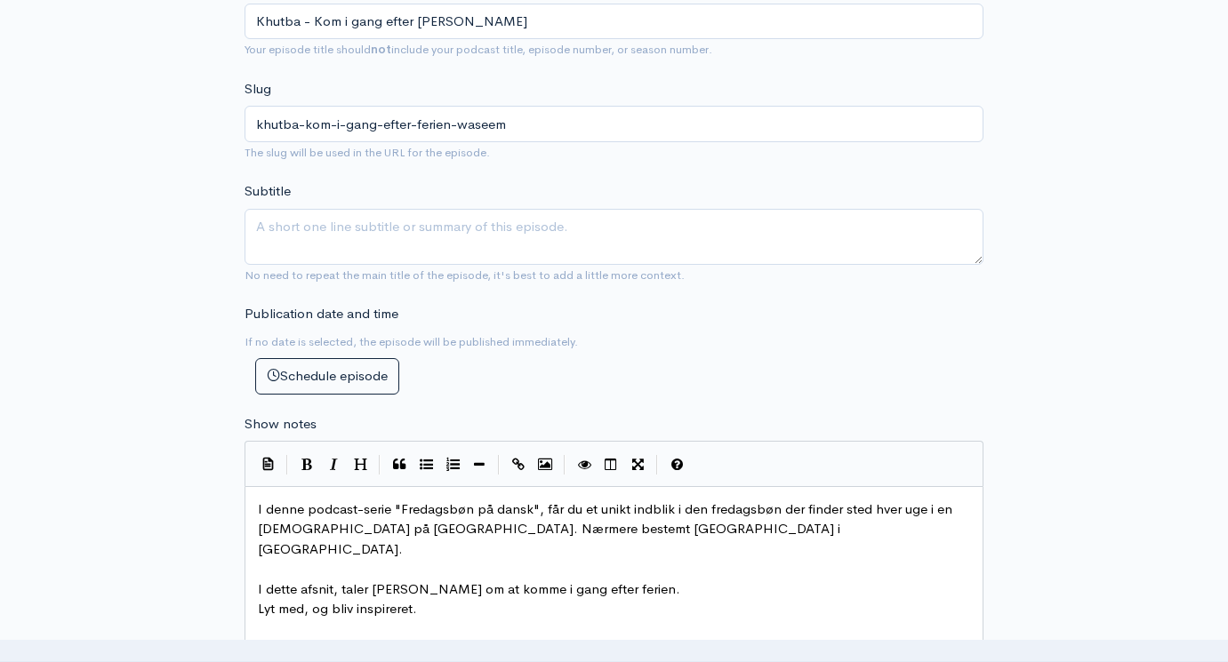
scroll to position [654, 0]
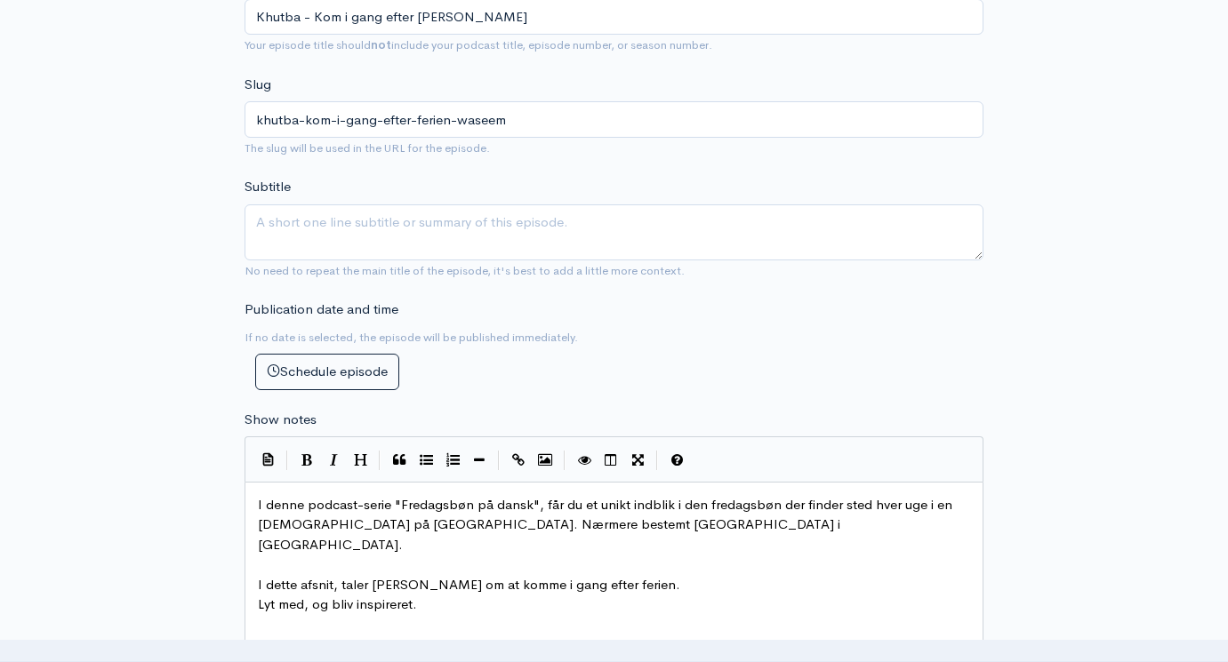
click at [649, 575] on pre "I dette afsnit, taler [PERSON_NAME] om at komme i gang efter ferien." at bounding box center [613, 585] width 719 height 20
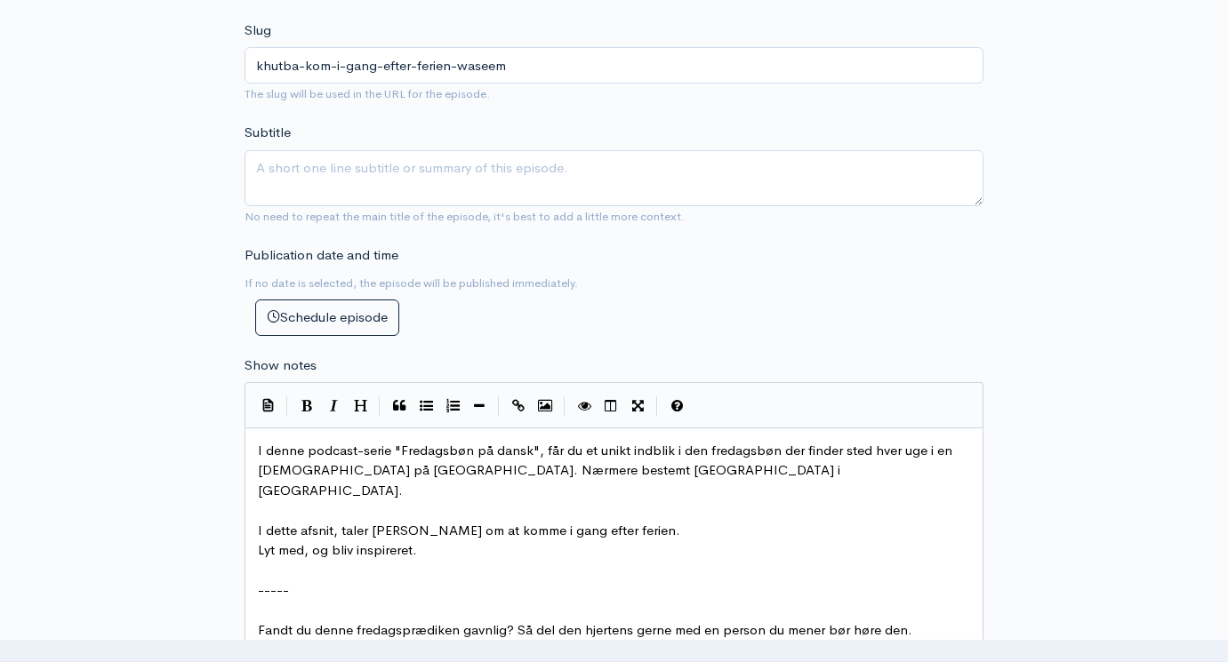
scroll to position [708, 0]
type textarea "a"
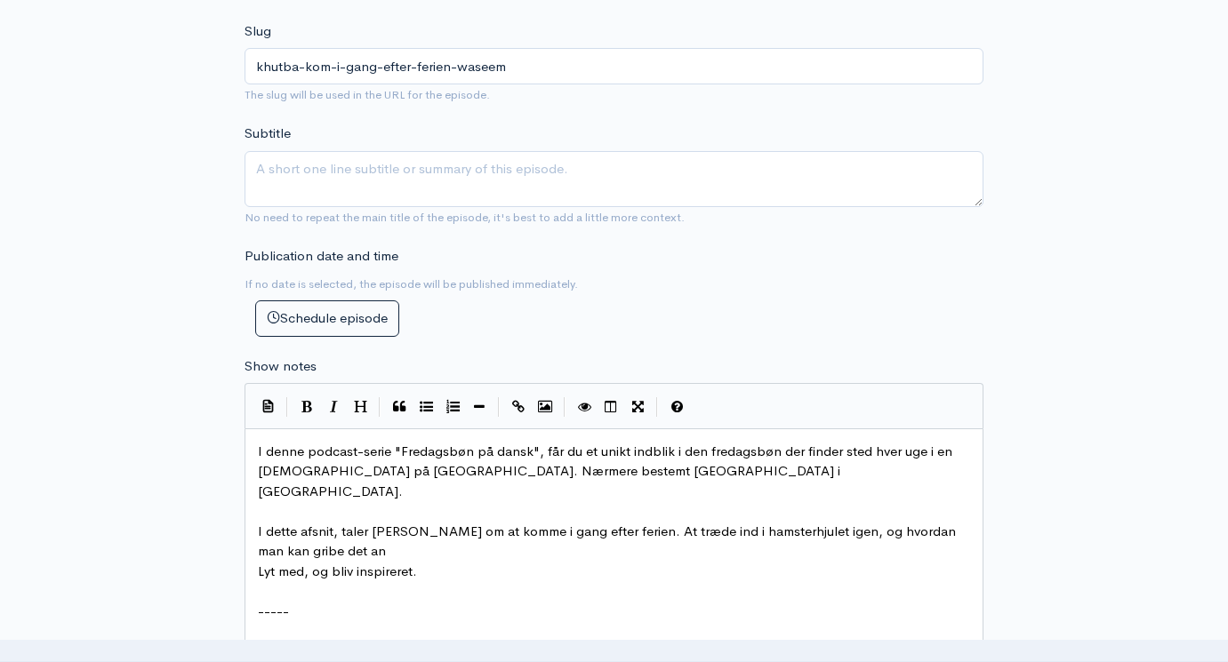
scroll to position [9, 405]
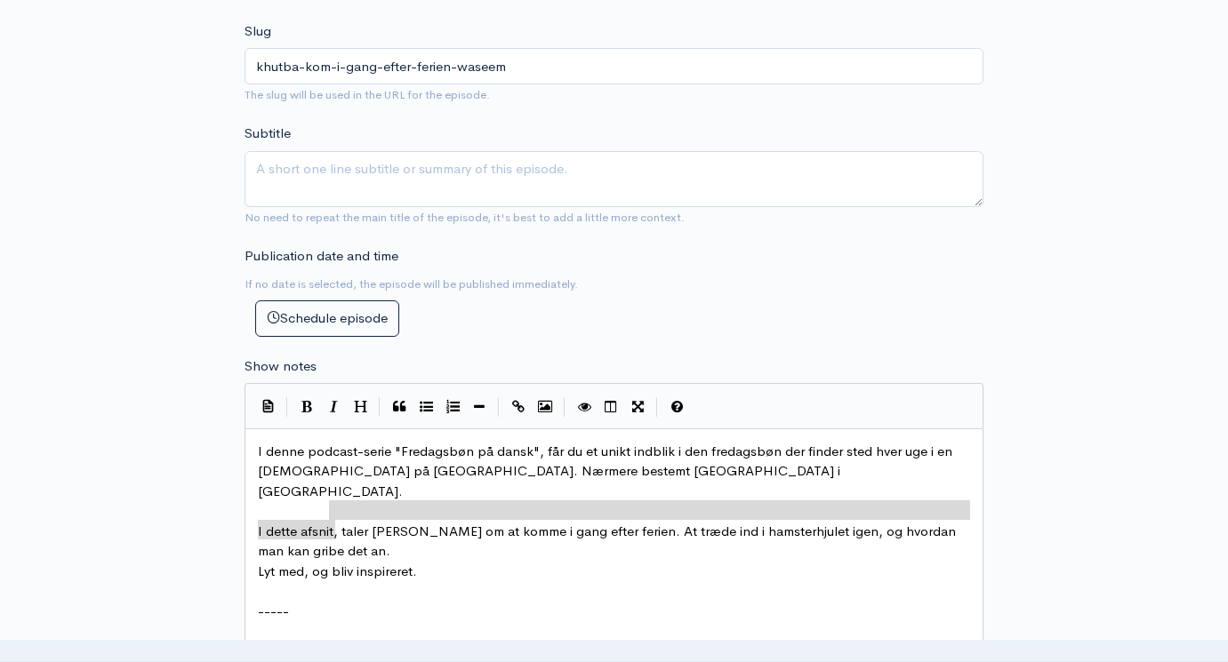
type textarea "I dette afsnit, taler [PERSON_NAME] om at komme i gang efter ferien. At træde i…"
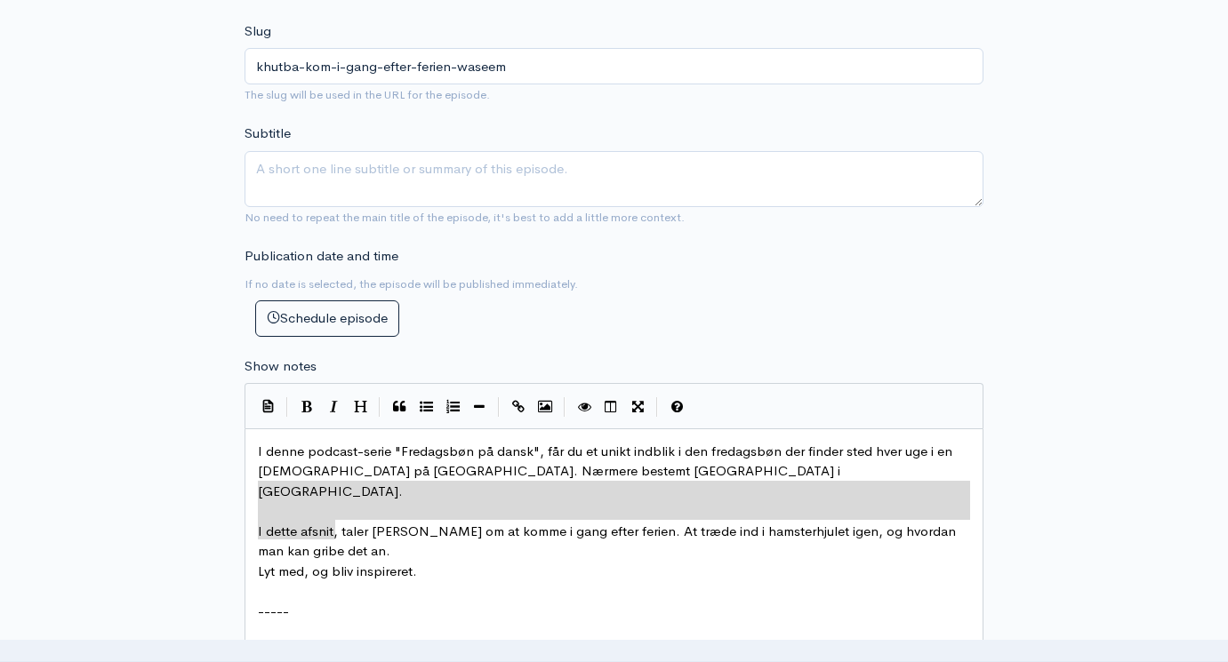
click at [543, 444] on span "I denne podcast-serie "Fredagsbøn på dansk", får du et unikt indblik i den fred…" at bounding box center [607, 471] width 698 height 57
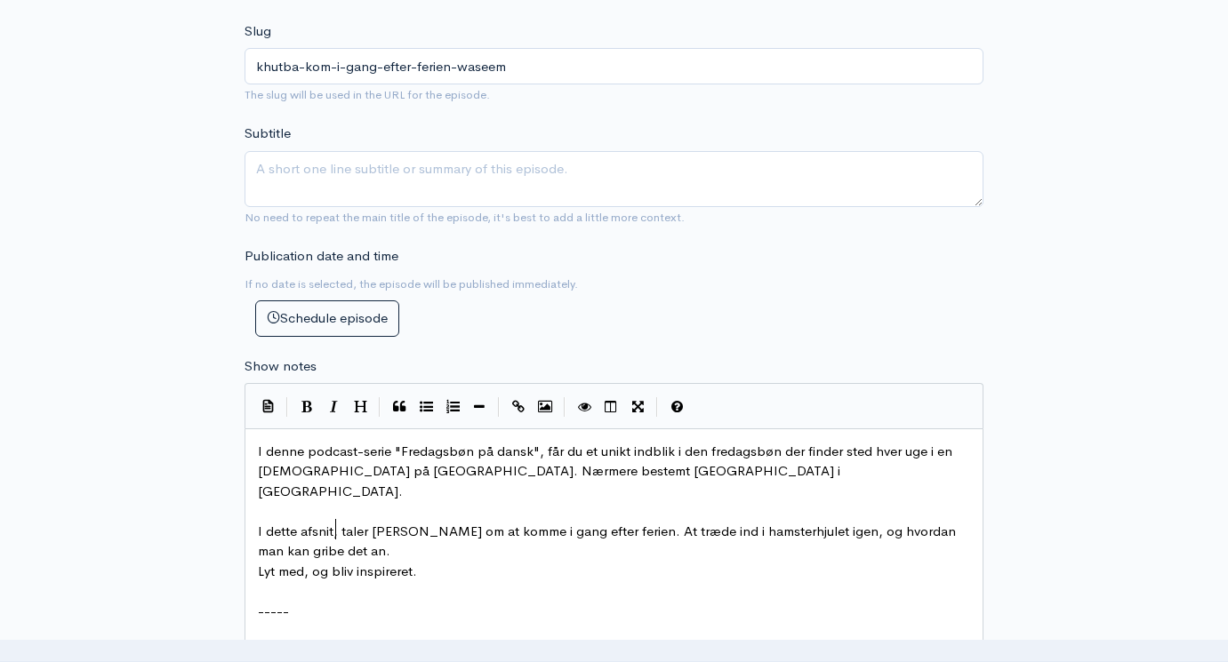
type textarea "I dette afsnit, taler [PERSON_NAME] om at komme i gang efter ferien. At træde i…"
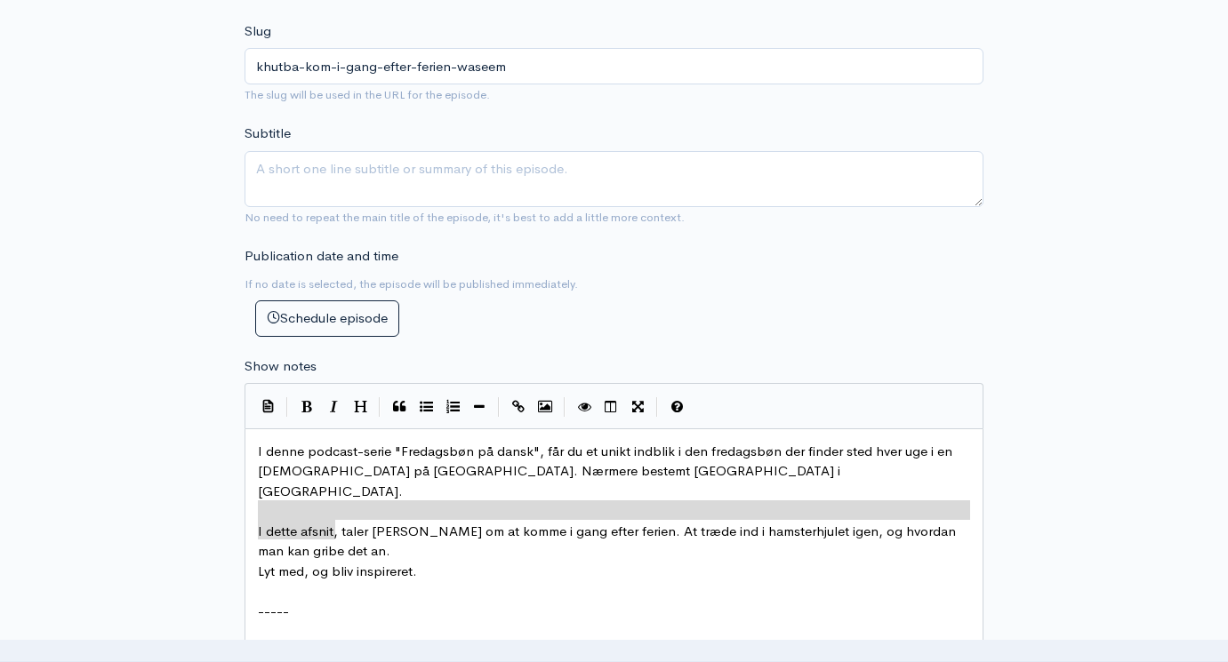
drag, startPoint x: 361, startPoint y: 500, endPoint x: 195, endPoint y: 479, distance: 167.5
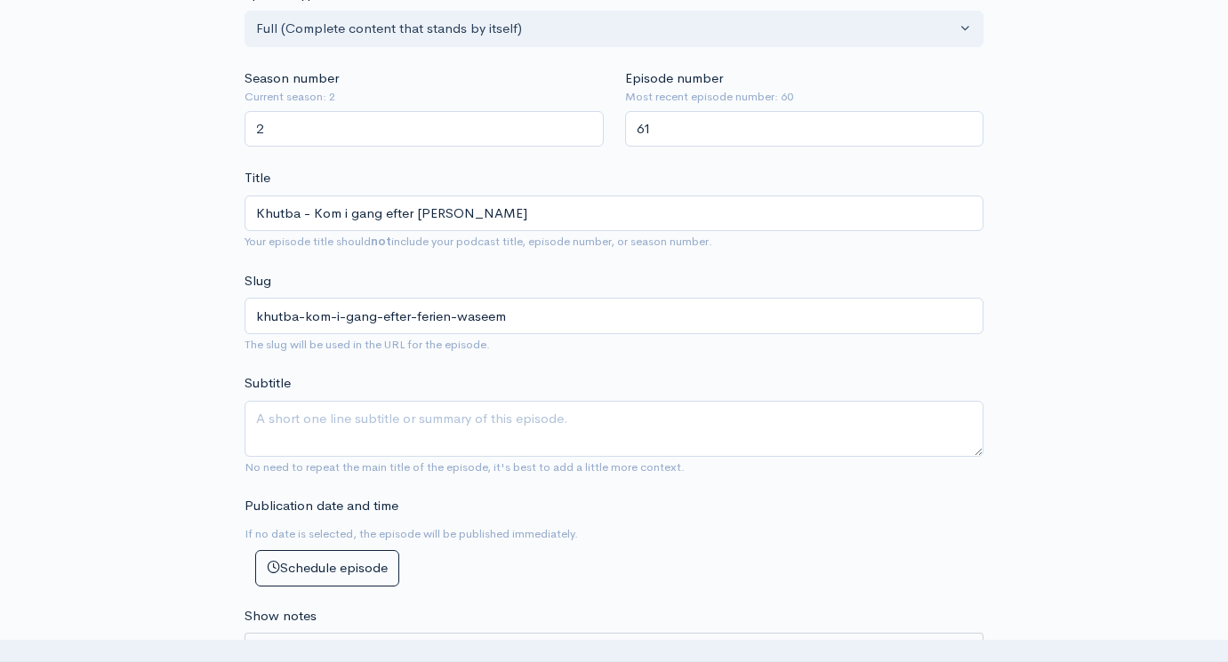
scroll to position [457, 0]
click at [478, 402] on textarea "Subtitle" at bounding box center [613, 430] width 739 height 56
paste textarea "I dette afsnit, taler [PERSON_NAME] om at komme i gang efter ferien. At træde i…"
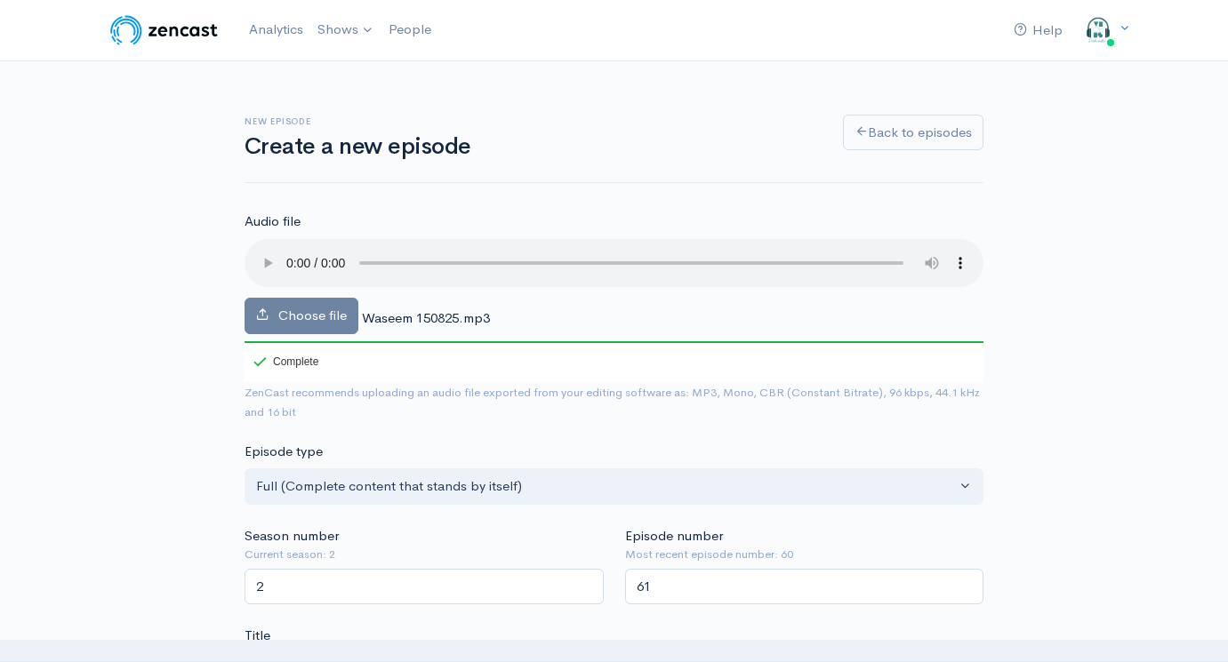
scroll to position [0, 0]
type textarea "I dette afsnit, taler [PERSON_NAME] om at komme i gang efter ferien. At træde i…"
click at [292, 248] on audio at bounding box center [613, 263] width 739 height 48
click at [285, 252] on audio at bounding box center [613, 263] width 739 height 48
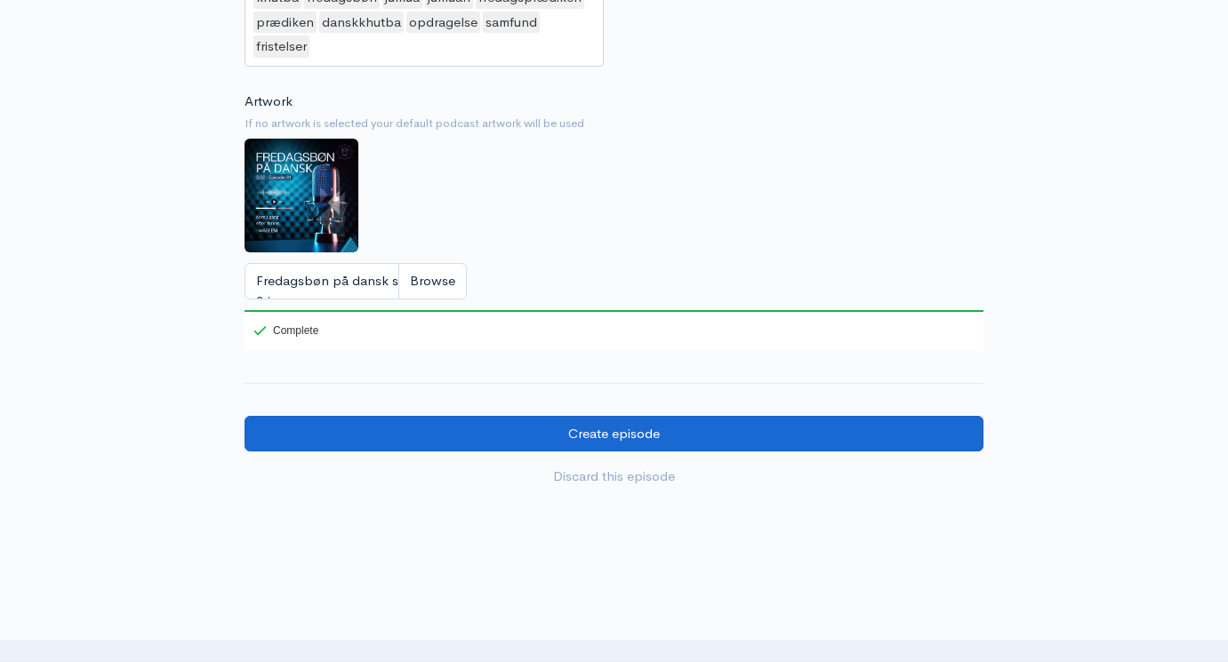
scroll to position [1691, 0]
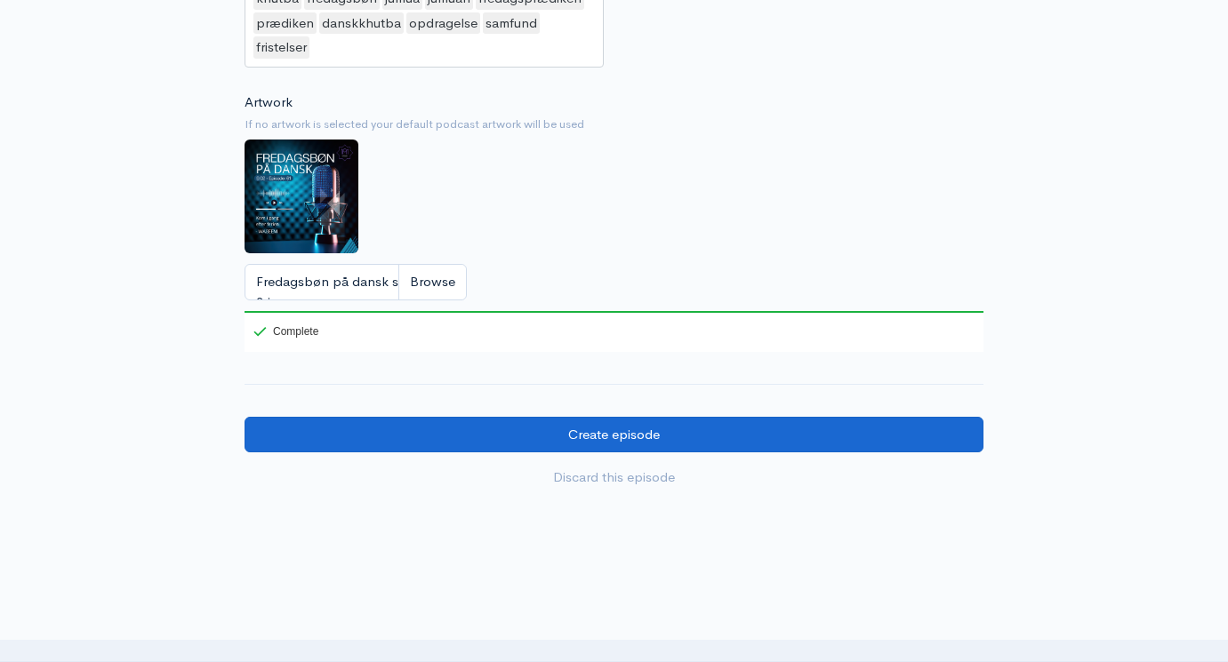
click at [727, 417] on input "Create episode" at bounding box center [613, 435] width 739 height 36
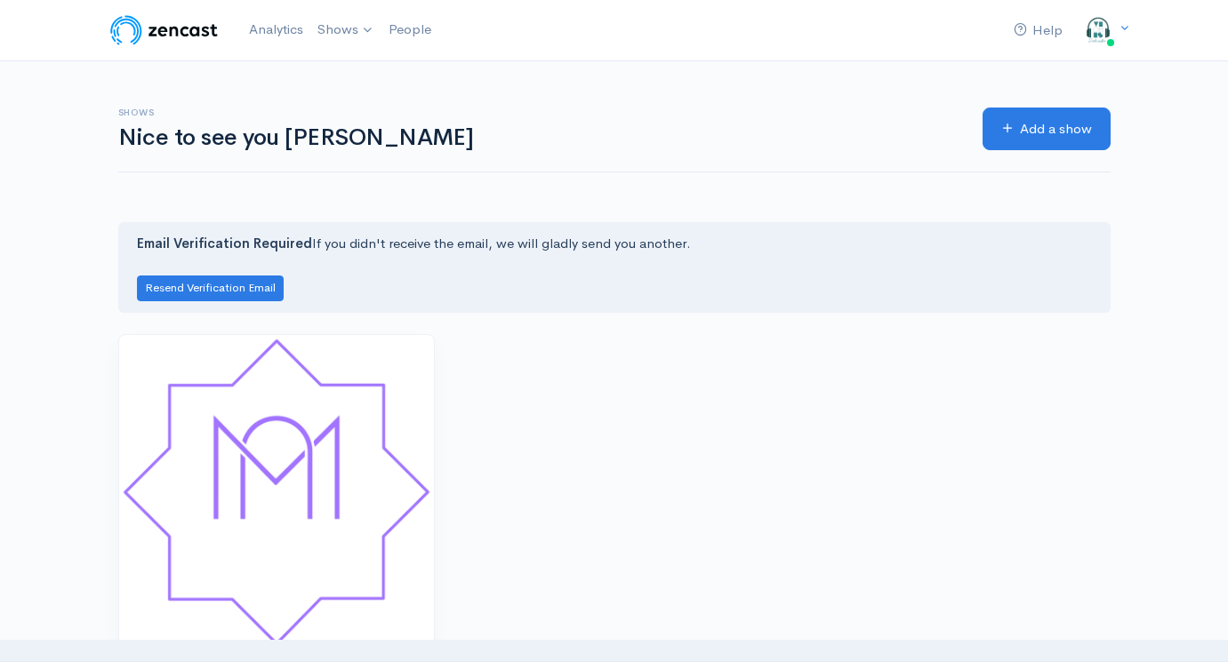
click at [345, 482] on img at bounding box center [276, 492] width 315 height 315
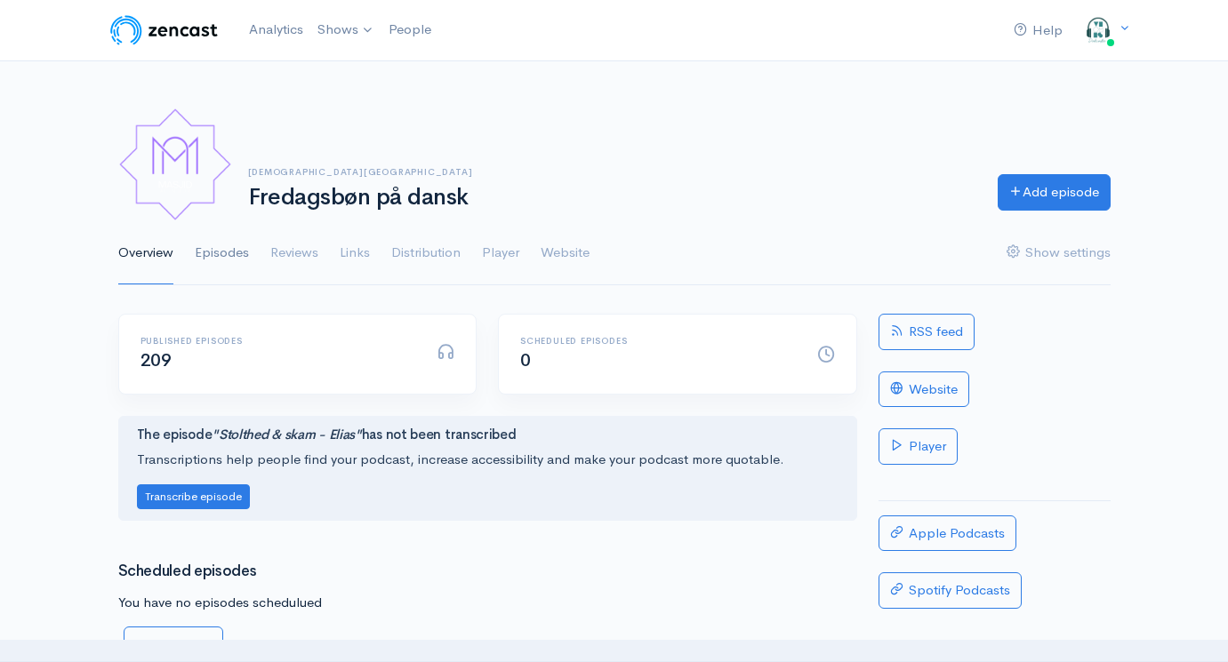
drag, startPoint x: 325, startPoint y: 460, endPoint x: 223, endPoint y: 264, distance: 220.7
click at [223, 264] on div "Help Notifications View all Your profile Team settings Default team Current Log…" at bounding box center [614, 369] width 1228 height 738
click at [211, 239] on link "Episodes" at bounding box center [222, 253] width 54 height 64
click at [228, 262] on link "Episodes" at bounding box center [222, 253] width 54 height 64
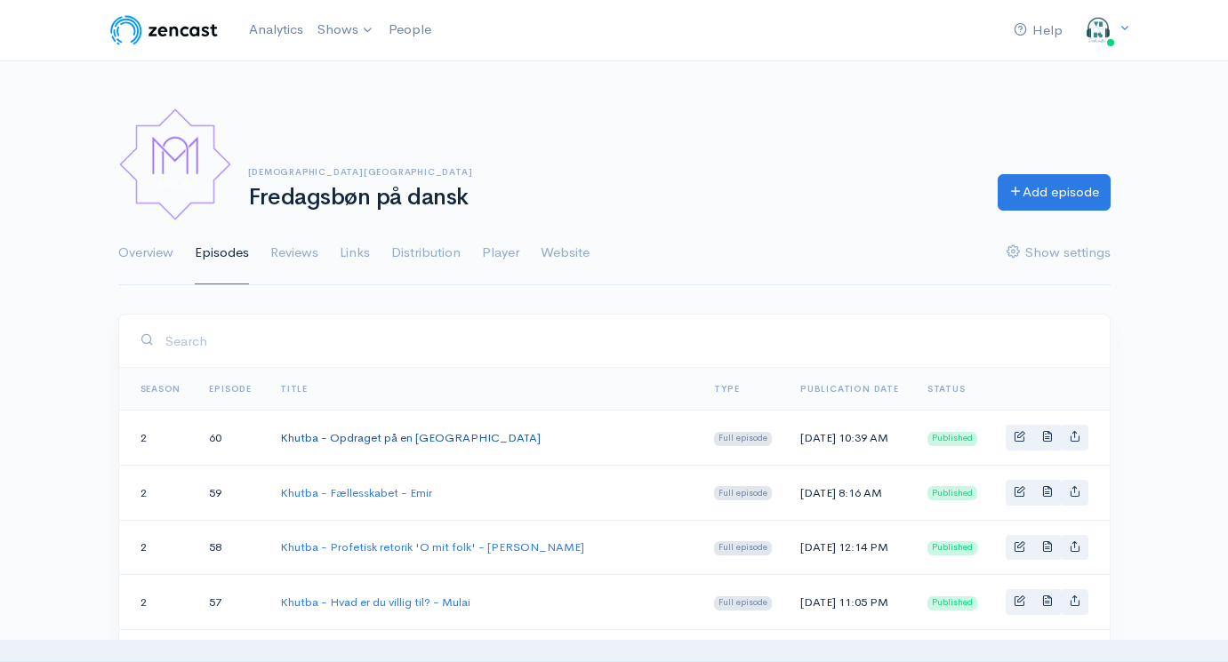
click at [445, 438] on link "Khutba - Opdraget på en [GEOGRAPHIC_DATA]" at bounding box center [410, 437] width 260 height 15
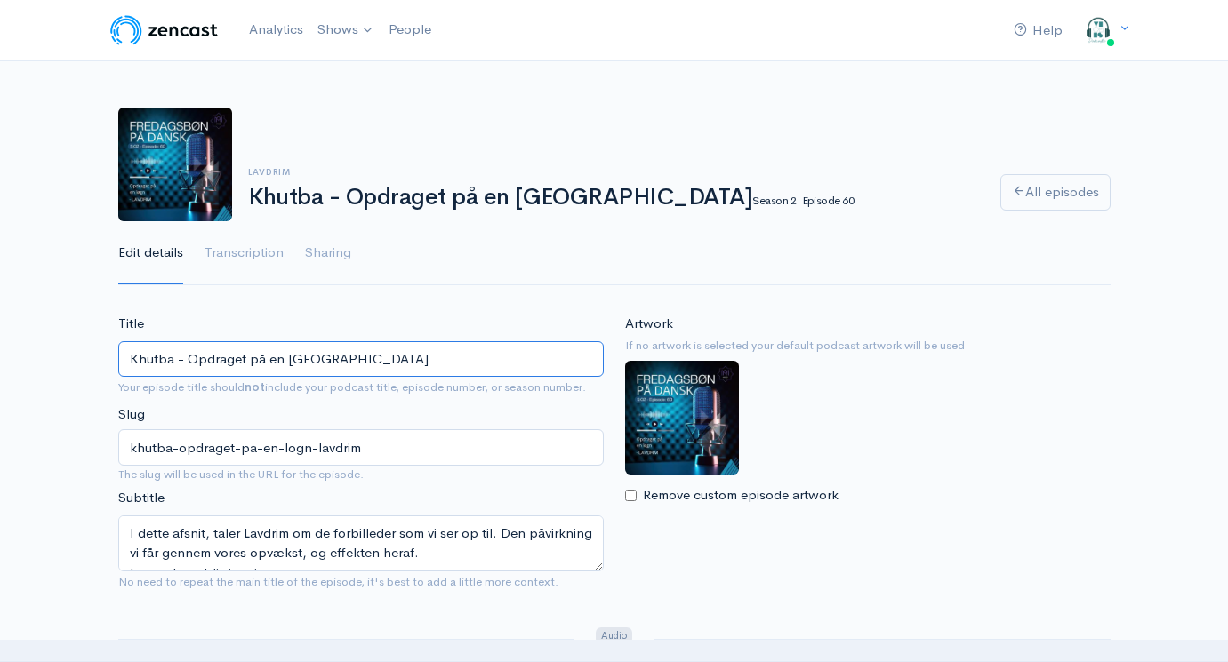
drag, startPoint x: 379, startPoint y: 354, endPoint x: -4, endPoint y: 354, distance: 382.3
click at [0, 354] on html "Help Notifications View all Your profile Team settings Default team Current Log…" at bounding box center [614, 331] width 1228 height 662
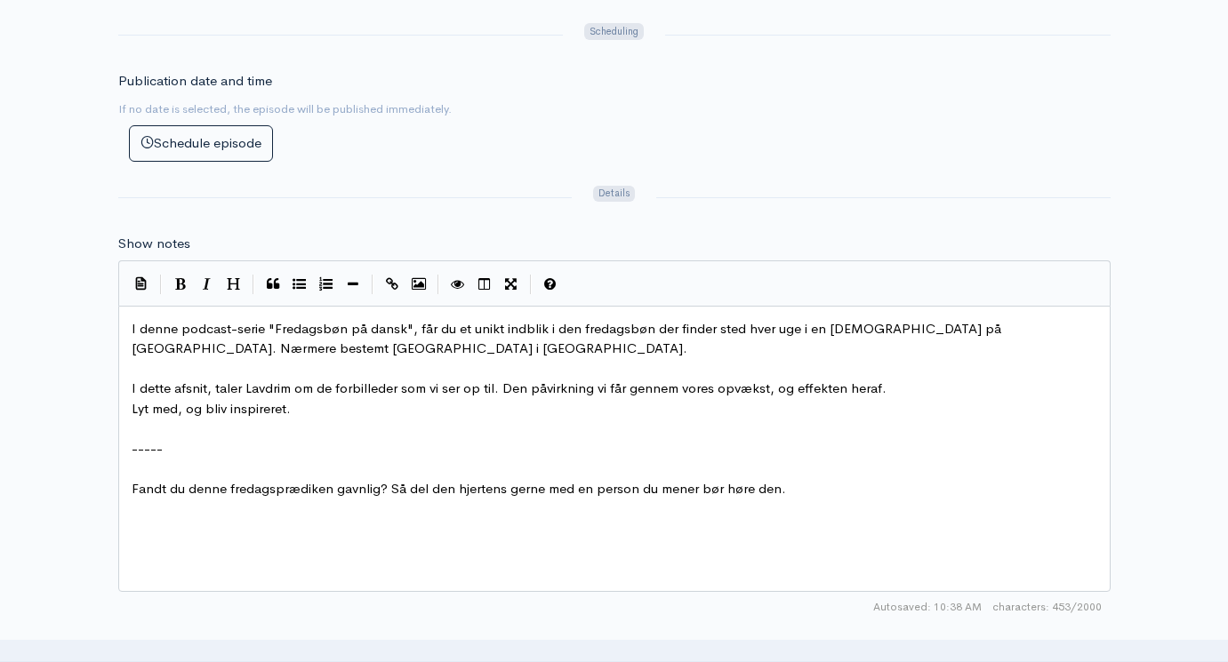
scroll to position [832, 0]
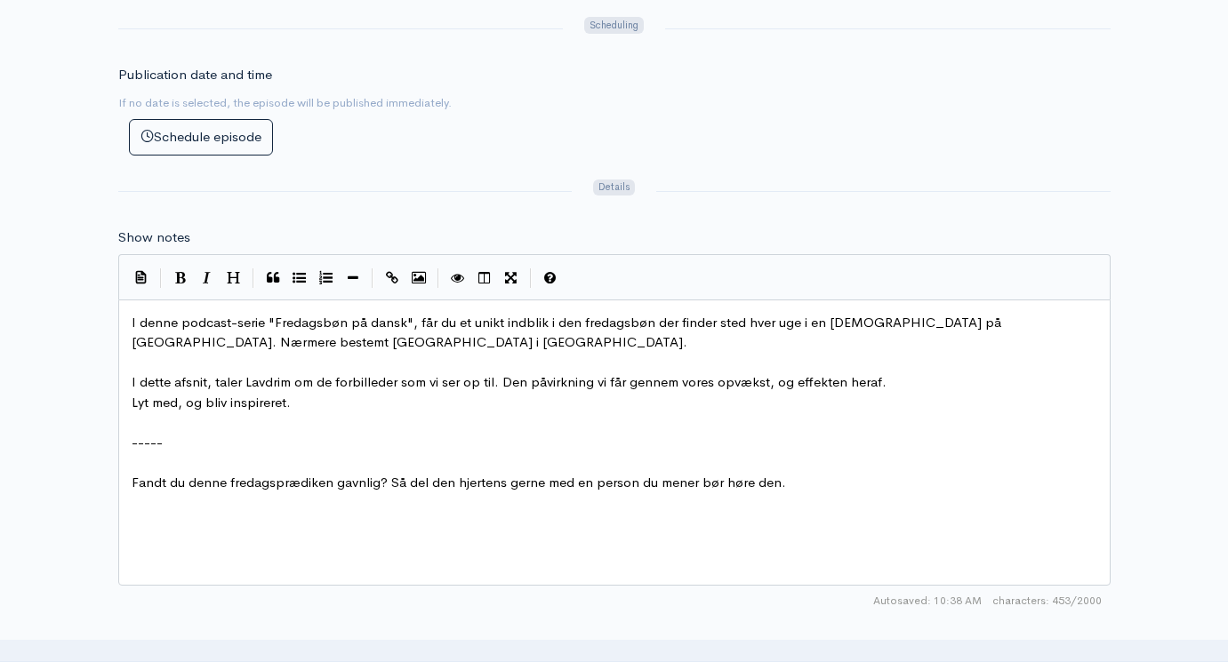
click at [621, 393] on pre "Lyt med, og bliv inspireret." at bounding box center [614, 403] width 973 height 20
type textarea "I denne podcast-serie "Fredagsbøn på dansk", får du et unikt indblik i den fred…"
